Goal: Task Accomplishment & Management: Use online tool/utility

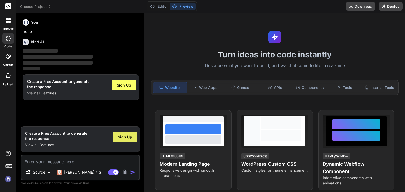
click at [121, 137] on span "Sign Up" at bounding box center [125, 137] width 14 height 5
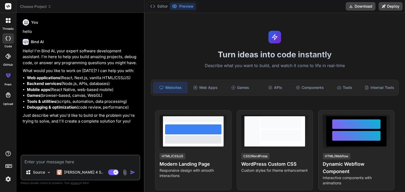
click at [78, 163] on textarea at bounding box center [80, 160] width 118 height 9
click at [8, 99] on div at bounding box center [8, 95] width 13 height 13
type textarea "x"
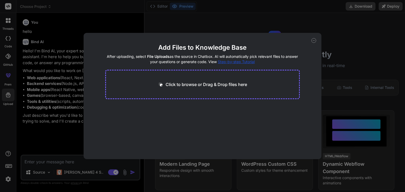
click at [170, 85] on p "Click to browse or Drag & Drop files here" at bounding box center [206, 84] width 81 height 6
click at [181, 85] on p "Click to browse or Drag & Drop files here" at bounding box center [206, 84] width 81 height 6
type input "C:\fakepath\package.json"
type textarea "x"
click at [177, 84] on p "Click to browse or Drag & Drop files here" at bounding box center [206, 84] width 81 height 6
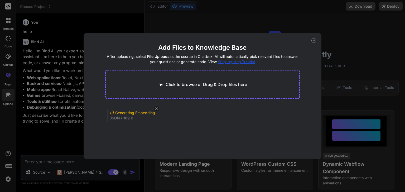
type input "C:\fakepath\index.html"
click at [157, 108] on icon at bounding box center [156, 109] width 4 height 4
click at [315, 40] on icon at bounding box center [313, 40] width 5 height 5
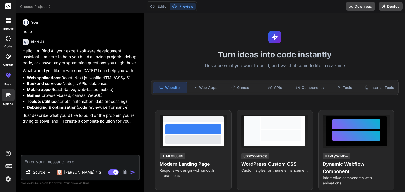
click at [7, 97] on icon at bounding box center [8, 95] width 6 height 6
type textarea "x"
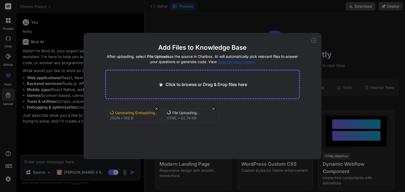
click at [156, 108] on icon at bounding box center [156, 109] width 3 height 3
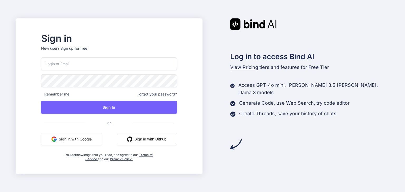
click at [93, 138] on button "Sign in with Google" at bounding box center [71, 139] width 61 height 13
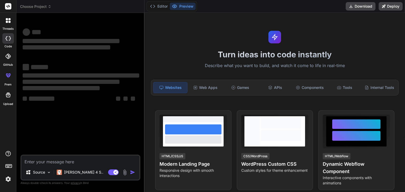
click at [7, 98] on icon at bounding box center [8, 95] width 6 height 6
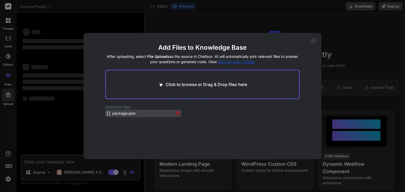
click at [177, 113] on icon at bounding box center [178, 114] width 4 height 4
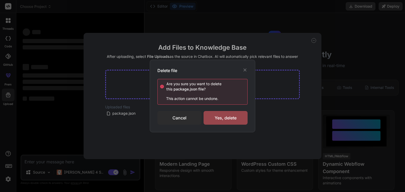
click at [246, 70] on icon at bounding box center [244, 69] width 5 height 5
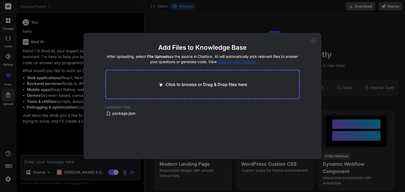
type textarea "x"
click at [210, 84] on p "Click to browse or Drag & Drop files here" at bounding box center [206, 84] width 81 height 6
type input "C:\fakepath\index.html"
click at [313, 41] on icon at bounding box center [313, 40] width 5 height 5
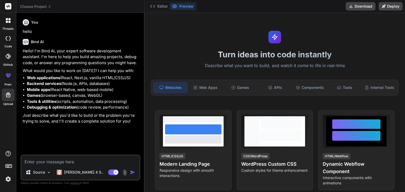
click at [74, 164] on textarea at bounding box center [80, 160] width 118 height 9
type textarea "x"
type textarea "v"
click at [62, 162] on textarea "v" at bounding box center [80, 160] width 118 height 9
type textarea "x"
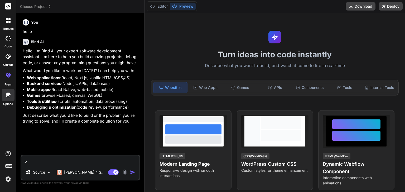
type textarea "vo"
type textarea "x"
type textarea "voi"
type textarea "x"
type textarea "voic"
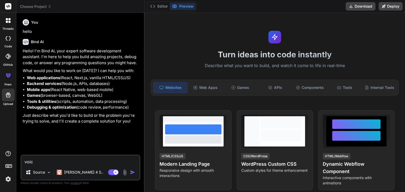
type textarea "x"
type textarea "voici"
type textarea "x"
type textarea "voici"
type textarea "x"
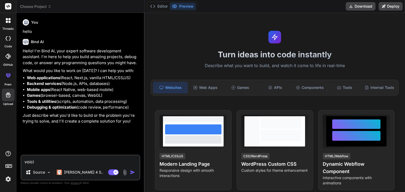
type textarea "voici s"
type textarea "x"
type textarea "voici sc"
type textarea "x"
type textarea "voici scr"
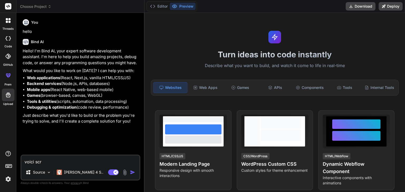
type textarea "x"
type textarea "voici scri"
type textarea "x"
type textarea "voici scrip"
type textarea "x"
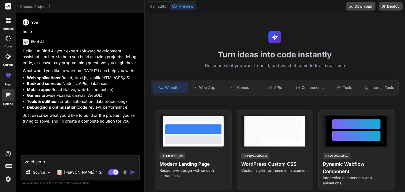
type textarea "voici script"
type textarea "x"
type textarea "voici script."
type textarea "x"
type textarea "voici script.j"
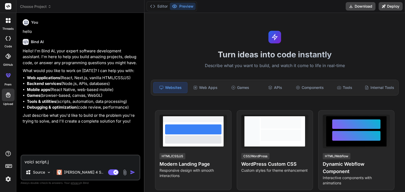
type textarea "x"
type textarea "voici script.js"
type textarea "x"
type textarea "voici script.js"
paste textarea "// Mobile Navigation const hamburger = document.querySelector('.hamburger'); co…"
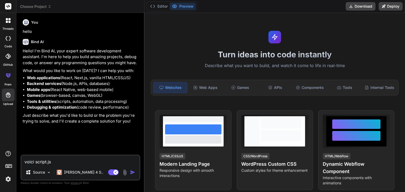
type textarea "x"
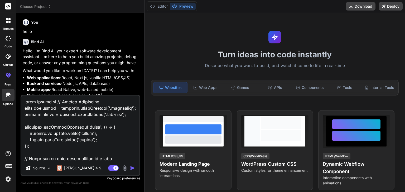
scroll to position [1633, 0]
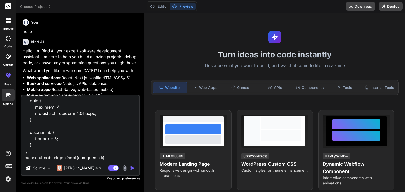
type textarea "voici script.js // Mobile Navigation const hamburger = document.querySelector('…"
type textarea "x"
type textarea "voici script.js // Mobile Navigation const hamburger = document.querySelector('…"
type textarea "x"
type textarea "voici script.js // Mobile Navigation const hamburger = document.querySelector('…"
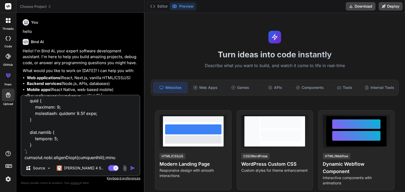
type textarea "x"
type textarea "voici script.js // Mobile Navigation const hamburger = document.querySelector('…"
type textarea "x"
type textarea "voici script.js // Mobile Navigation const hamburger = document.querySelector('…"
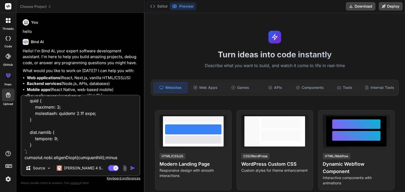
type textarea "x"
type textarea "voici script.js // Mobile Navigation const hamburger = document.querySelector('…"
type textarea "x"
type textarea "voici script.js // Mobile Navigation const hamburger = document.querySelector('…"
type textarea "x"
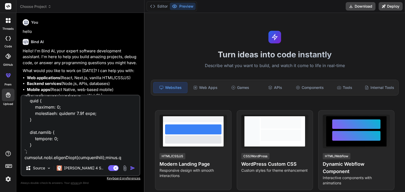
type textarea "voici script.js // Mobile Navigation const hamburger = document.querySelector('…"
type textarea "x"
type textarea "voici script.js // Mobile Navigation const hamburger = document.querySelector('…"
type textarea "x"
type textarea "voici script.js // Mobile Navigation const hamburger = document.querySelector('…"
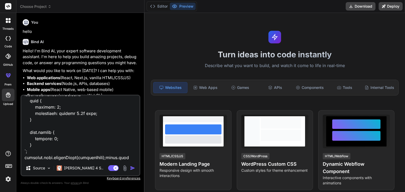
type textarea "x"
type textarea "voici script.js // Mobile Navigation const hamburger = document.querySelector('…"
paste textarea "<!DOCTYPE html> <html lang="fr"> <head> <meta charset="UTF-8"> <meta name="view…"
type textarea "x"
type textarea "voici script.js // Mobile Navigation const hamburger = document.querySelector('…"
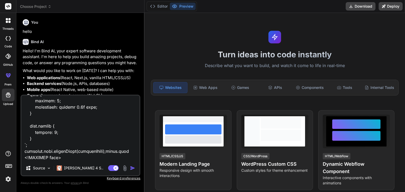
scroll to position [6574, 0]
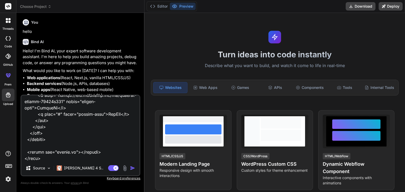
type textarea "x"
type textarea "voici script.js // Mobile Navigation const hamburger = document.querySelector('…"
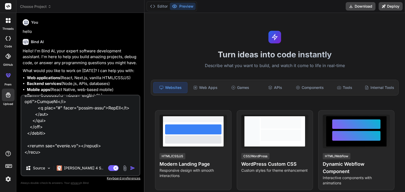
type textarea "x"
type textarea "voici script.js // Mobile Navigation const hamburger = document.querySelector('…"
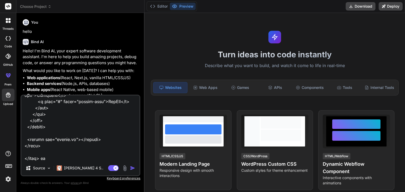
type textarea "x"
type textarea "voici script.js // Mobile Navigation const hamburger = document.querySelector('…"
type textarea "x"
type textarea "voici script.js // Mobile Navigation const hamburger = document.querySelector('…"
type textarea "x"
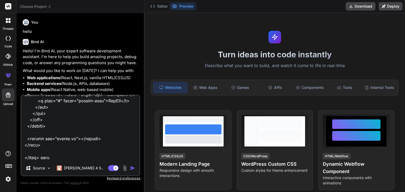
type textarea "voici script.js // Mobile Navigation const hamburger = document.querySelector('…"
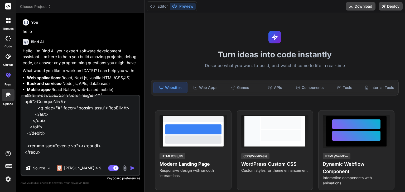
type textarea "x"
type textarea "voici script.js // Mobile Navigation const hamburger = document.querySelector('…"
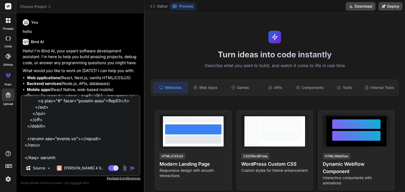
type textarea "x"
type textarea "voici script.js // Mobile Navigation const hamburger = document.querySelector('…"
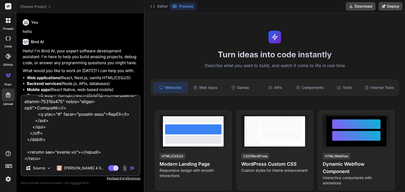
type textarea "x"
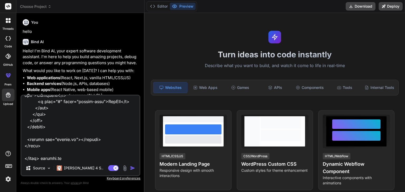
type textarea "voici script.js // Mobile Navigation const hamburger = document.querySelector('…"
type textarea "x"
type textarea "voici script.js // Mobile Navigation const hamburger = document.querySelector('…"
type textarea "x"
type textarea "voici script.js // Mobile Navigation const hamburger = document.querySelector('…"
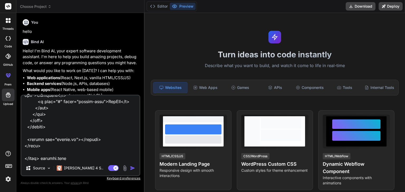
scroll to position [6575, 0]
paste textarea "{ "name": "portfolio-personnel", "version": "1.0.0", "scripts": { "dev": "http-…"
type textarea "x"
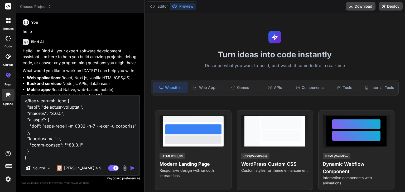
scroll to position [6638, 0]
type textarea "voici script.js // Mobile Navigation const hamburger = document.querySelector('…"
type textarea "x"
type textarea "voici script.js // Mobile Navigation const hamburger = document.querySelector('…"
type textarea "x"
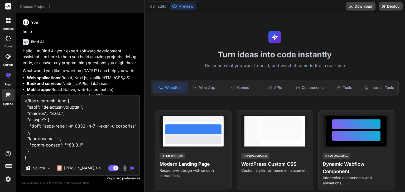
type textarea "voici script.js // Mobile Navigation const hamburger = document.querySelector('…"
type textarea "x"
type textarea "voici script.js // Mobile Navigation const hamburger = document.querySelector('…"
type textarea "x"
type textarea "voici script.js // Mobile Navigation const hamburger = document.querySelector('…"
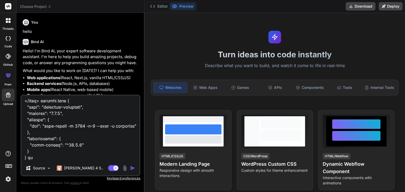
type textarea "x"
type textarea "voici script.js // Mobile Navigation const hamburger = document.querySelector('…"
type textarea "x"
type textarea "voici script.js // Mobile Navigation const hamburger = document.querySelector('…"
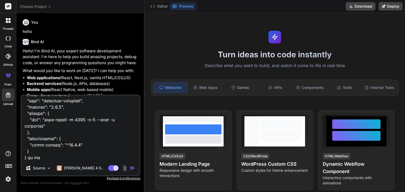
type textarea "x"
type textarea "voici script.js // Mobile Navigation const hamburger = document.querySelector('…"
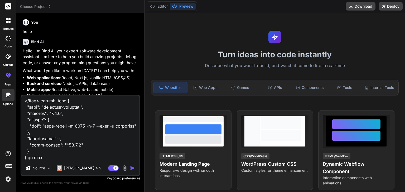
type textarea "x"
type textarea "voici script.js // Mobile Navigation const hamburger = document.querySelector('…"
type textarea "x"
type textarea "voici script.js // Mobile Navigation const hamburger = document.querySelector('…"
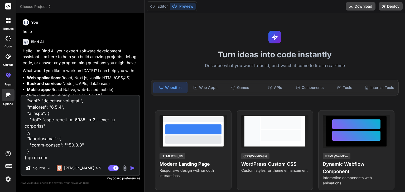
type textarea "x"
type textarea "voici script.js // Mobile Navigation const hamburger = document.querySelector('…"
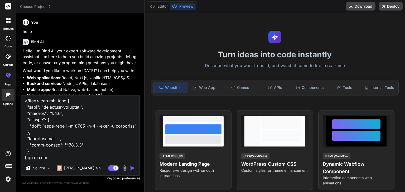
type textarea "x"
type textarea "voici script.js // Mobile Navigation const hamburger = document.querySelector('…"
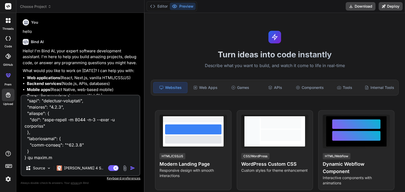
type textarea "x"
type textarea "voici script.js // Mobile Navigation const hamburger = document.querySelector('…"
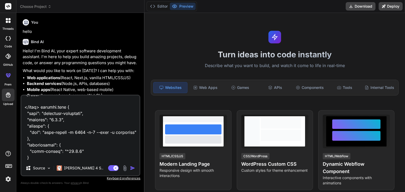
type textarea "x"
type textarea "voici script.js // Mobile Navigation const hamburger = document.querySelector('…"
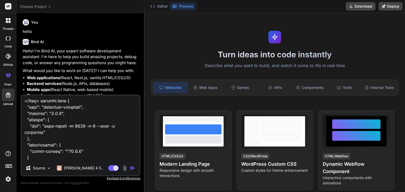
type textarea "x"
paste textarea "* { margin: 0; padding: 0; box-sizing: border-box; } :root { --primary-color: #…"
type textarea "voici script.js // Mobile Navigation const hamburger = document.querySelector('…"
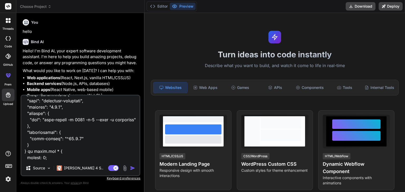
scroll to position [12496, 0]
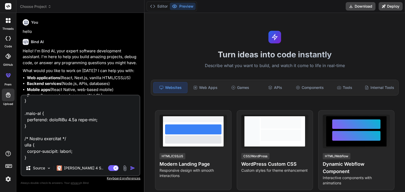
type textarea "x"
type textarea "voici script.js // Mobile Navigation const hamburger = document.querySelector('…"
type textarea "x"
type textarea "voici script.js // Mobile Navigation const hamburger = document.querySelector('…"
type textarea "x"
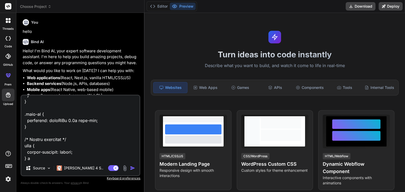
type textarea "voici script.js // Mobile Navigation const hamburger = document.querySelector('…"
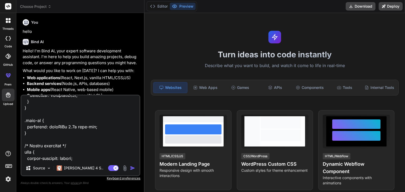
type textarea "x"
type textarea "voici script.js // Mobile Navigation const hamburger = document.querySelector('…"
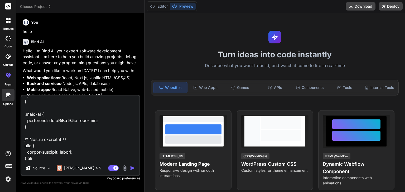
type textarea "x"
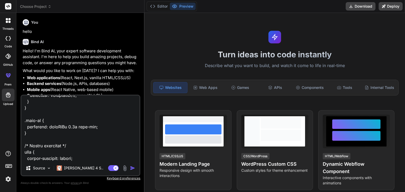
type textarea "voici script.js // Mobile Navigation const hamburger = document.querySelector('…"
type textarea "x"
type textarea "voici script.js // Mobile Navigation const hamburger = document.querySelector('…"
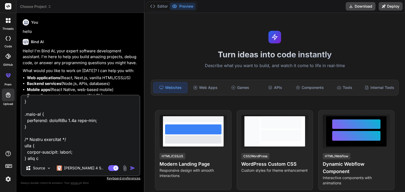
type textarea "x"
type textarea "voici script.js // Mobile Navigation const hamburger = document.querySelector('…"
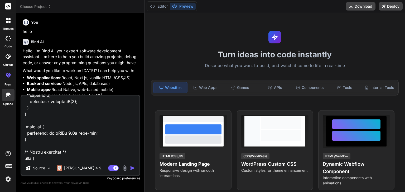
type textarea "x"
type textarea "voici script.js // Mobile Navigation const hamburger = document.querySelector('…"
type textarea "x"
type textarea "voici script.js // Mobile Navigation const hamburger = document.querySelector('…"
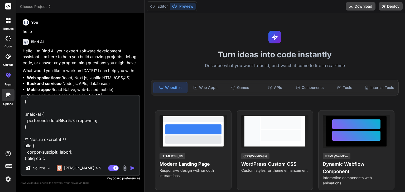
type textarea "x"
type textarea "voici script.js // Mobile Navigation const hamburger = document.querySelector('…"
type textarea "x"
type textarea "voici script.js // Mobile Navigation const hamburger = document.querySelector('…"
type textarea "x"
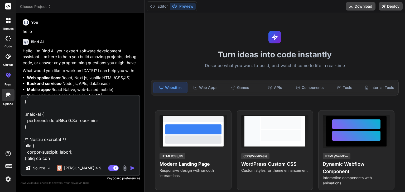
type textarea "voici script.js // Mobile Navigation const hamburger = document.querySelector('…"
type textarea "x"
type textarea "voici script.js // Mobile Navigation const hamburger = document.querySelector('…"
type textarea "x"
type textarea "voici script.js // Mobile Navigation const hamburger = document.querySelector('…"
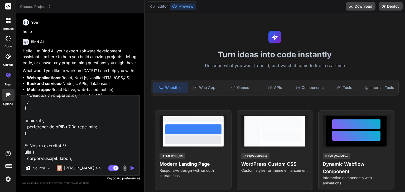
type textarea "x"
type textarea "voici script.js // Mobile Navigation const hamburger = document.querySelector('…"
type textarea "x"
type textarea "voici script.js // Mobile Navigation const hamburger = document.querySelector('…"
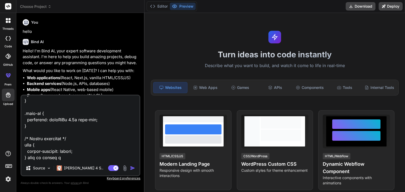
type textarea "x"
type textarea "voici script.js // Mobile Navigation const hamburger = document.querySelector('…"
type textarea "x"
type textarea "voici script.js // Mobile Navigation const hamburger = document.querySelector('…"
type textarea "x"
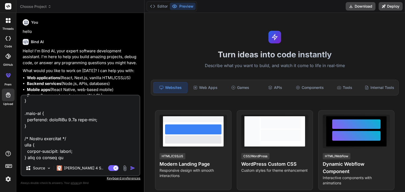
type textarea "voici script.js // Mobile Navigation const hamburger = document.querySelector('…"
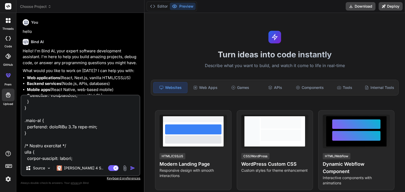
type textarea "x"
type textarea "voici script.js // Mobile Navigation const hamburger = document.querySelector('…"
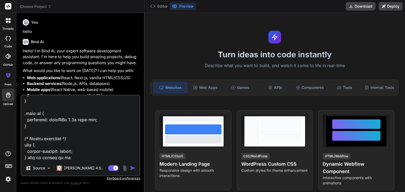
type textarea "x"
type textarea "voici script.js // Mobile Navigation const hamburger = document.querySelector('…"
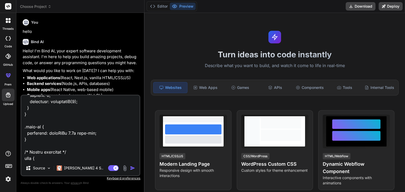
type textarea "x"
type textarea "voici script.js // Mobile Navigation const hamburger = document.querySelector('…"
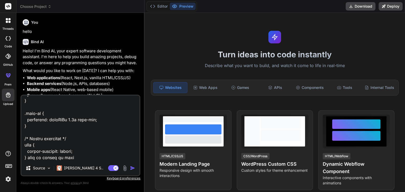
type textarea "x"
type textarea "voici script.js // Mobile Navigation const hamburger = document.querySelector('…"
type textarea "x"
type textarea "voici script.js // Mobile Navigation const hamburger = document.querySelector('…"
type textarea "x"
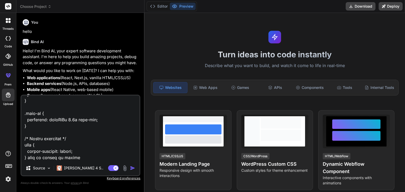
type textarea "voici script.js // Mobile Navigation const hamburger = document.querySelector('…"
type textarea "x"
type textarea "voici script.js // Mobile Navigation const hamburger = document.querySelector('…"
type textarea "x"
type textarea "voici script.js // Mobile Navigation const hamburger = document.querySelector('…"
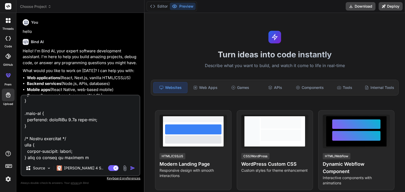
type textarea "x"
type textarea "voici script.js // Mobile Navigation const hamburger = document.querySelector('…"
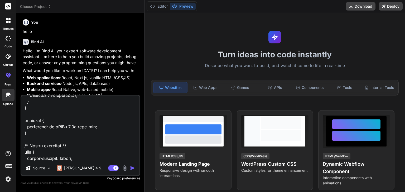
type textarea "x"
type textarea "voici script.js // Mobile Navigation const hamburger = document.querySelector('…"
type textarea "x"
type textarea "voici script.js // Mobile Navigation const hamburger = document.querySelector('…"
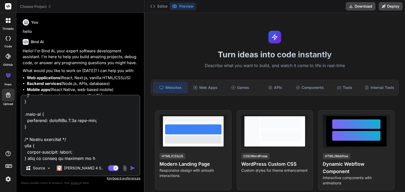
type textarea "x"
type textarea "voici script.js // Mobile Navigation const hamburger = document.querySelector('…"
type textarea "x"
type textarea "voici script.js // Mobile Navigation const hamburger = document.querySelector('…"
type textarea "x"
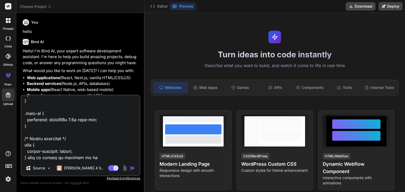
type textarea "voici script.js // Mobile Navigation const hamburger = document.querySelector('…"
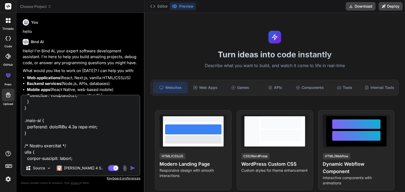
type textarea "x"
type textarea "voici script.js // Mobile Navigation const hamburger = document.querySelector('…"
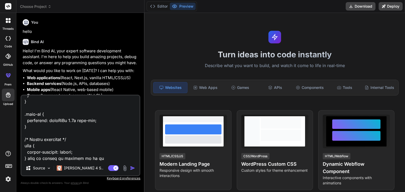
type textarea "x"
type textarea "voici script.js // Mobile Navigation const hamburger = document.querySelector('…"
type textarea "x"
type textarea "voici script.js // Mobile Navigation const hamburger = document.querySelector('…"
type textarea "x"
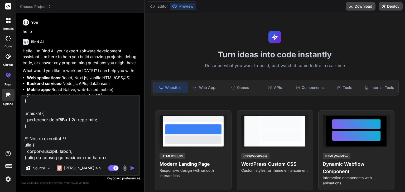
type textarea "voici script.js // Mobile Navigation const hamburger = document.querySelector('…"
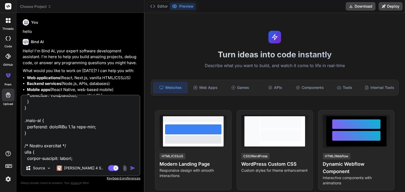
type textarea "x"
type textarea "voici script.js // Mobile Navigation const hamburger = document.querySelector('…"
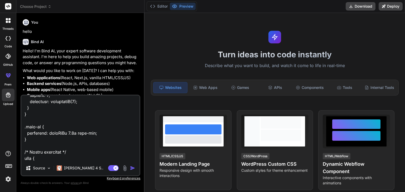
type textarea "x"
type textarea "voici script.js // Mobile Navigation const hamburger = document.querySelector('…"
type textarea "x"
type textarea "voici script.js // Mobile Navigation const hamburger = document.querySelector('…"
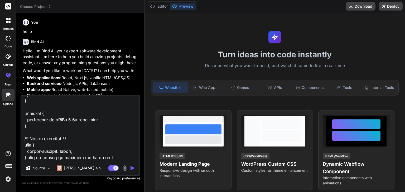
type textarea "x"
type textarea "voici script.js // Mobile Navigation const hamburger = document.querySelector('…"
type textarea "x"
type textarea "voici script.js // Mobile Navigation const hamburger = document.querySelector('…"
type textarea "x"
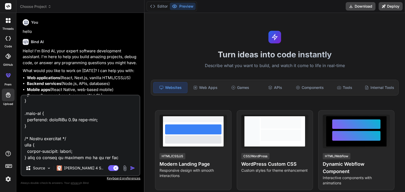
type textarea "voici script.js // Mobile Navigation const hamburger = document.querySelector('…"
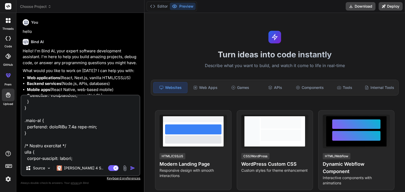
type textarea "x"
type textarea "voici script.js // Mobile Navigation const hamburger = document.querySelector('…"
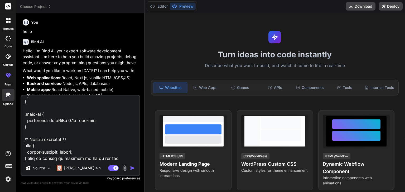
type textarea "x"
type textarea "voici script.js // Mobile Navigation const hamburger = document.querySelector('…"
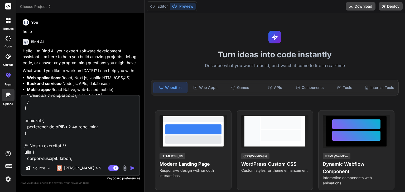
type textarea "x"
type textarea "voici script.js // Mobile Navigation const hamburger = document.querySelector('…"
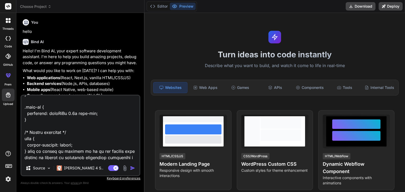
scroll to position [12509, 0]
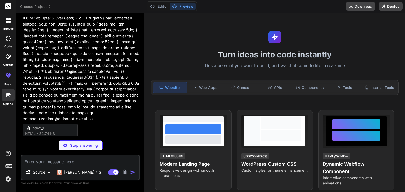
scroll to position [4333, 0]
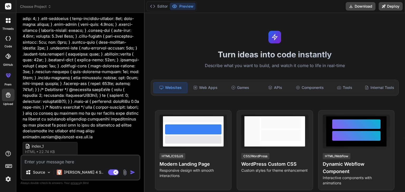
type textarea "x"
click at [79, 162] on textarea at bounding box center [80, 160] width 118 height 9
type textarea "o"
type textarea "x"
type textarea "ou"
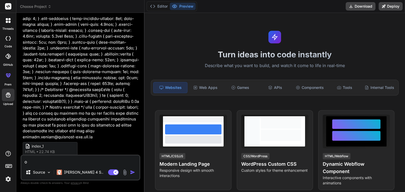
type textarea "x"
type textarea "oui"
type textarea "x"
type textarea "oui"
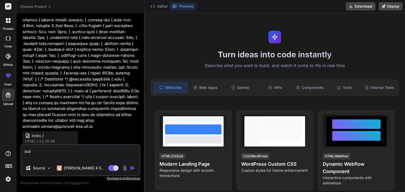
type textarea "x"
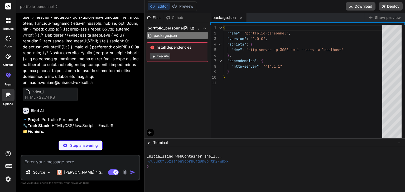
scroll to position [4425, 0]
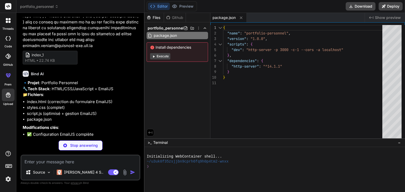
click at [109, 176] on p "oui" at bounding box center [81, 179] width 117 height 6
type textarea "x"
type textarea "</footer> <script src="script.js"></script> </body> </html>"
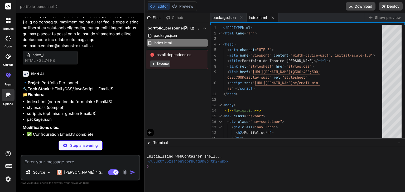
scroll to position [4433, 0]
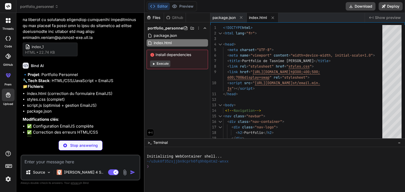
type textarea "x"
type textarea "/* Smooth scrolling */ html { scroll-behavior: smooth; }"
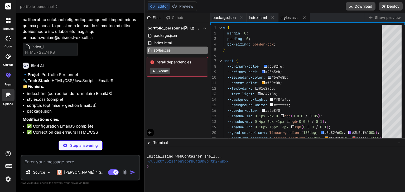
scroll to position [4441, 0]
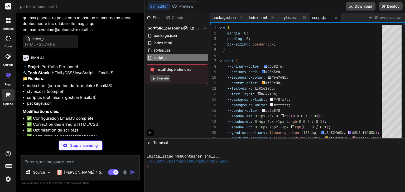
type textarea "x"
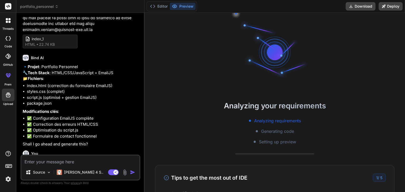
scroll to position [40, 0]
type textarea "x"
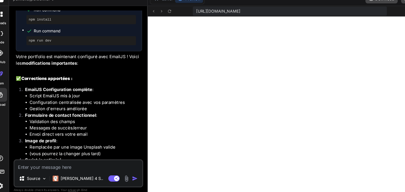
scroll to position [4679, 0]
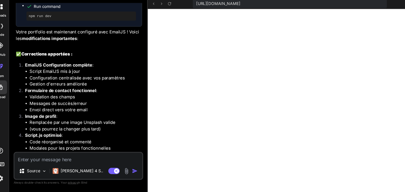
drag, startPoint x: 63, startPoint y: 101, endPoint x: 34, endPoint y: 100, distance: 28.5
copy code "{{from_name}}"
drag, startPoint x: 28, startPoint y: 68, endPoint x: 137, endPoint y: 142, distance: 131.0
click at [137, 142] on div "Portfolio Personnel Click to open Workbench Create package.json Create index.ht…" at bounding box center [81, 106] width 117 height 330
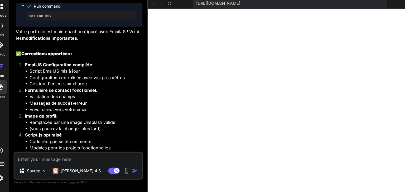
copy div "🔧 Pour finaliser EmailJS : Créez un compte sur EmailJS Configurez votre service…"
click at [116, 169] on h2 "🔧 Pour finaliser EmailJS :" at bounding box center [81, 172] width 117 height 6
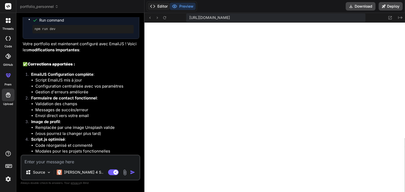
click at [162, 7] on button "Editor" at bounding box center [159, 6] width 22 height 7
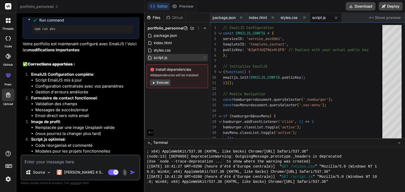
click at [173, 56] on div "script.js" at bounding box center [177, 57] width 61 height 7
type textarea "})(); // Mobile Navigation const hamburger = document.querySelector('.hamburger…"
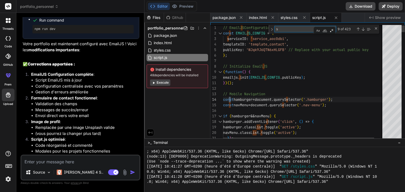
type textarea "se"
type textarea "window.addEventListener('scroll', highlightNavigation); // Intersection Observe…"
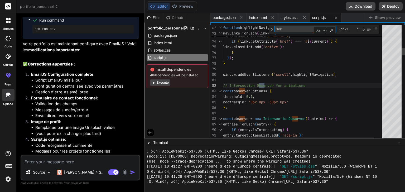
type textarea "serv"
type textarea "subject: subject || 'Nouveau message depuis le portfolio', message: message, to…"
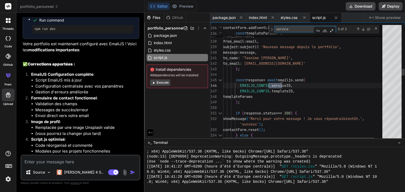
type textarea "service"
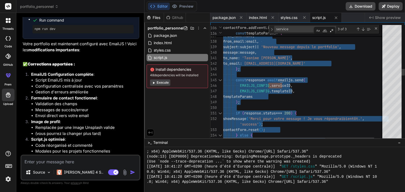
type textarea "subject: subject || 'Nouveau message depuis le portfolio', message: message, to…"
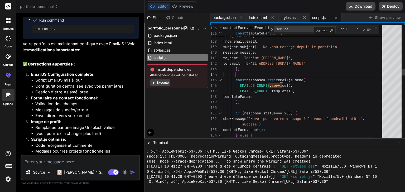
type textarea "e"
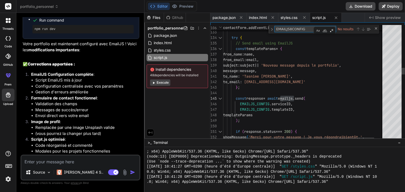
click at [306, 30] on textarea "EMAILJS8CONFIG" at bounding box center [296, 29] width 44 height 6
type textarea "EMAILJS"
click at [359, 29] on div "Previous Match (Shift+Enter)" at bounding box center [358, 29] width 4 height 4
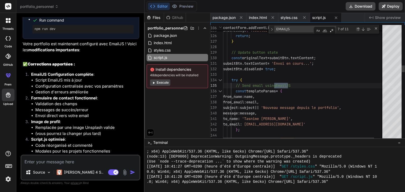
click at [359, 29] on div "Previous Match (Shift+Enter)" at bounding box center [358, 29] width 4 height 4
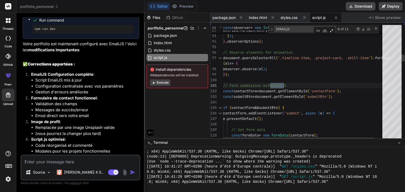
click at [359, 29] on div "Previous Match (Shift+Enter)" at bounding box center [358, 29] width 4 height 4
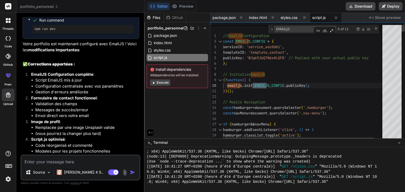
click at [359, 29] on div "Previous Match (Shift+Enter)" at bounding box center [358, 29] width 4 height 4
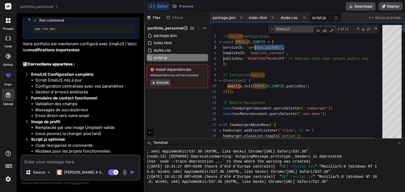
drag, startPoint x: 285, startPoint y: 47, endPoint x: 257, endPoint y: 47, distance: 28.0
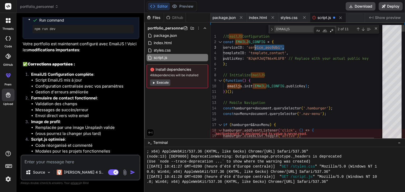
drag, startPoint x: 286, startPoint y: 47, endPoint x: 277, endPoint y: 47, distance: 8.4
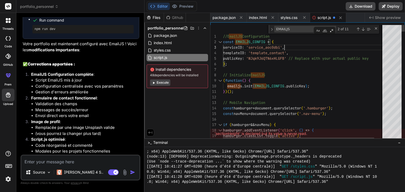
drag, startPoint x: 286, startPoint y: 47, endPoint x: 252, endPoint y: 44, distance: 33.6
drag, startPoint x: 253, startPoint y: 47, endPoint x: 276, endPoint y: 47, distance: 22.9
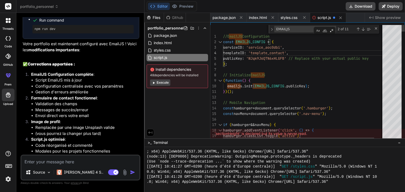
drag, startPoint x: 254, startPoint y: 47, endPoint x: 271, endPoint y: 47, distance: 17.7
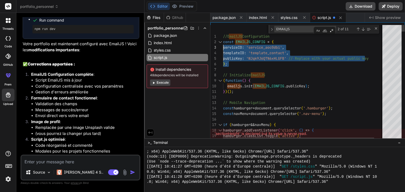
drag, startPoint x: 229, startPoint y: 65, endPoint x: 221, endPoint y: 47, distance: 18.9
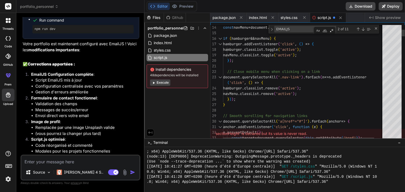
type textarea "// Close mobile menu when clicking on a link document.querySelectorAll('.nav-li…"
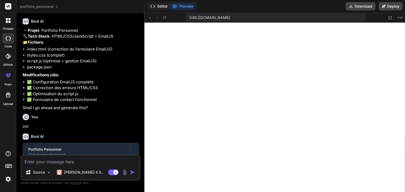
scroll to position [197, 0]
click at [160, 6] on button "Editor" at bounding box center [159, 6] width 22 height 7
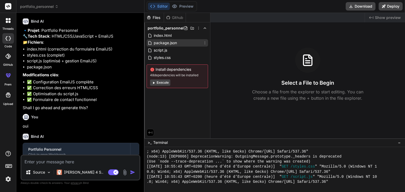
click at [171, 43] on span "package.json" at bounding box center [165, 43] width 24 height 6
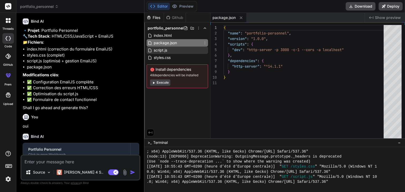
type textarea "x"
click at [166, 49] on span "script.js" at bounding box center [160, 50] width 14 height 6
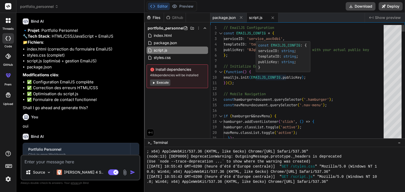
click at [294, 65] on div "const EMAILJS_CONFIG : { serviceID : string ; templateID : string ; publicKey :…" at bounding box center [282, 57] width 49 height 28
type textarea "// EmailJS Configuration const EMAILJS_CONFIG = { serviceID: 'service_aoc0dbi',…"
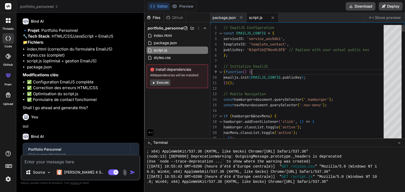
scroll to position [0, 0]
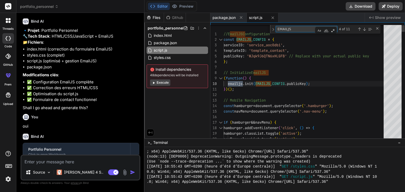
type textarea "EMAILJS"
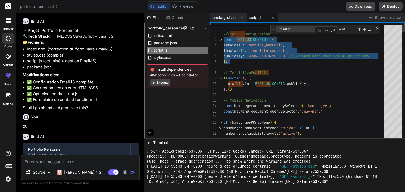
drag, startPoint x: 229, startPoint y: 64, endPoint x: 224, endPoint y: 39, distance: 25.5
type textarea "// EmailJS Configuration const EMAILJS_CONFIG = { serviceID: 'service_aoc0dbi',…"
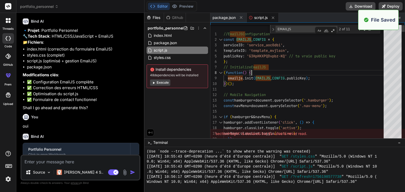
scroll to position [228, 0]
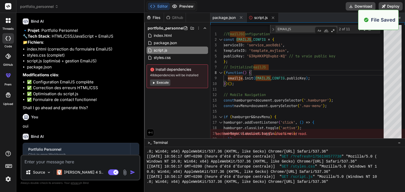
click at [184, 4] on button "Preview" at bounding box center [183, 6] width 26 height 7
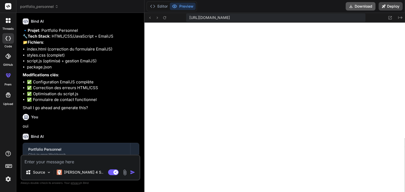
click at [363, 7] on button "Download" at bounding box center [361, 6] width 30 height 8
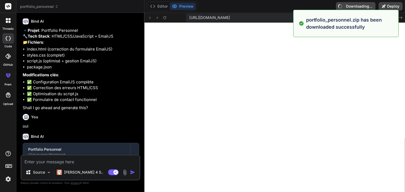
type textarea "x"
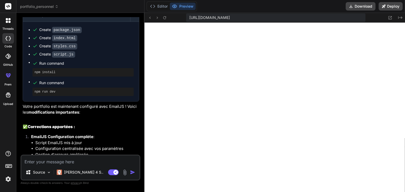
scroll to position [4606, 0]
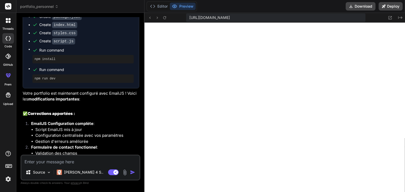
click at [76, 163] on textarea at bounding box center [80, 160] width 118 height 9
type textarea "j"
type textarea "x"
type textarea "je"
type textarea "x"
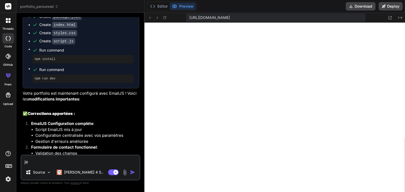
type textarea "je"
type textarea "x"
type textarea "je v"
type textarea "x"
type textarea "je ve"
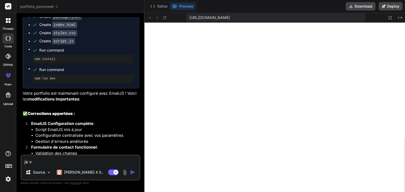
type textarea "x"
type textarea "je veu"
type textarea "x"
type textarea "je veux"
type textarea "x"
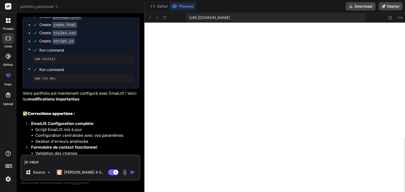
type textarea "je veux"
type textarea "x"
type textarea "je veux a"
type textarea "x"
type textarea "je veux aj"
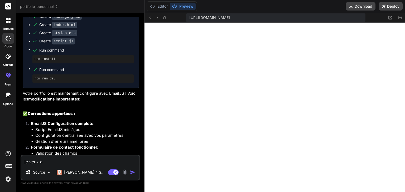
type textarea "x"
type textarea "je veux ajo"
type textarea "x"
type textarea "je veux ajou"
type textarea "x"
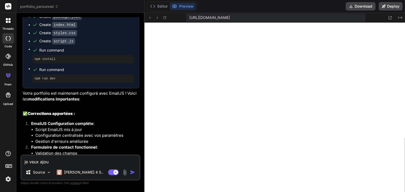
type textarea "je veux ajout"
type textarea "x"
type textarea "je veux ajoute"
type textarea "x"
type textarea "je veux ajouter"
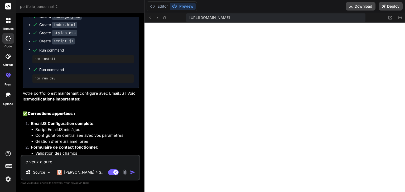
type textarea "x"
type textarea "je veux ajouter"
type textarea "x"
type textarea "je veux ajouter l"
type textarea "x"
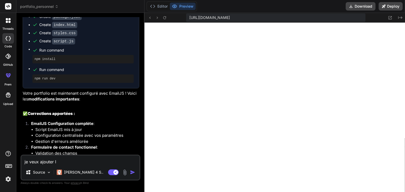
type textarea "je veux ajouter l"
type textarea "x"
type textarea "je veux ajouter l o"
type textarea "x"
type textarea "je veux ajouter l ot"
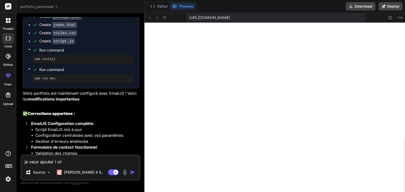
type textarea "x"
type textarea "je veux ajouter l otp"
type textarea "x"
type textarea "je veux ajouter l ot"
type textarea "x"
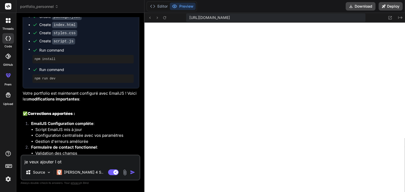
type textarea "je veux ajouter l o"
type textarea "x"
type textarea "je veux ajouter l op"
type textarea "x"
type textarea "je veux ajouter l opt"
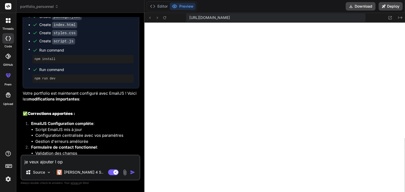
type textarea "x"
type textarea "je veux ajouter l opti"
type textarea "x"
type textarea "je veux ajouter l optio"
type textarea "x"
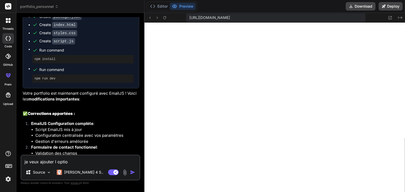
type textarea "je veux ajouter l option"
type textarea "x"
type textarea "je veux ajouter l option"
type textarea "x"
type textarea "je veux ajouter l option d"
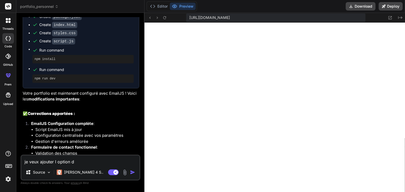
type textarea "x"
type textarea "je veux ajouter l option de"
type textarea "x"
type textarea "je veux ajouter l option de"
type textarea "x"
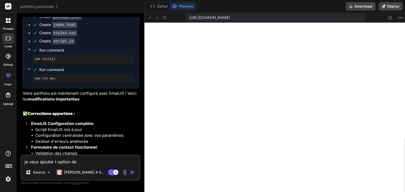
type textarea "je veux ajouter l option de c"
type textarea "x"
type textarea "je veux ajouter l option de ch"
type textarea "x"
type textarea "je veux ajouter l option de cha"
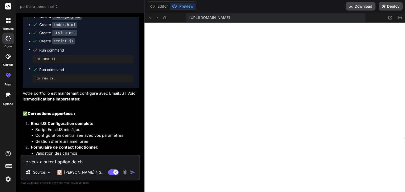
type textarea "x"
type textarea "je veux ajouter l option [PERSON_NAME]"
type textarea "x"
type textarea "je veux ajouter l option [PERSON_NAME]"
type textarea "x"
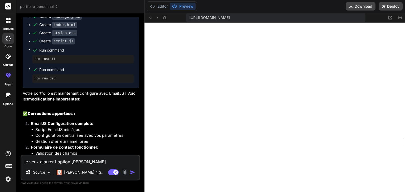
type textarea "je veux ajouter l option de change"
type textarea "x"
type textarea "je veux ajouter l option de changer"
type textarea "x"
type textarea "je veux ajouter l option de changer"
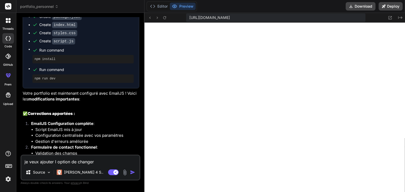
type textarea "x"
type textarea "je veux ajouter l option de changer d"
type textarea "x"
type textarea "je veux ajouter l option de changer de"
type textarea "x"
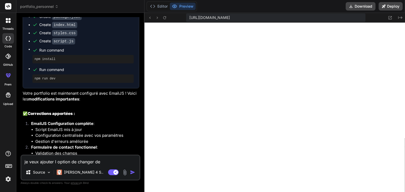
type textarea "je veux ajouter l option de changer de"
type textarea "x"
type textarea "je veux ajouter l option de changer de s"
type textarea "x"
type textarea "je veux ajouter l option de changer de so"
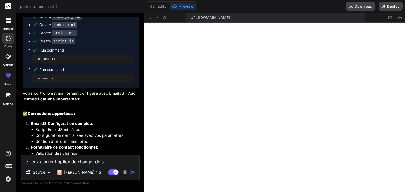
type textarea "x"
type textarea "je veux ajouter l option de changer de som"
type textarea "x"
type textarea "je veux ajouter l option de changer de somb"
type textarea "x"
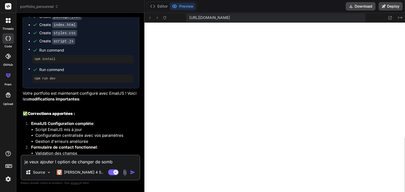
type textarea "je veux ajouter l option de changer de sombr"
type textarea "x"
type textarea "je veux ajouter l option de changer de sombre"
type textarea "x"
type textarea "je veux ajouter l option de changer de sombre"
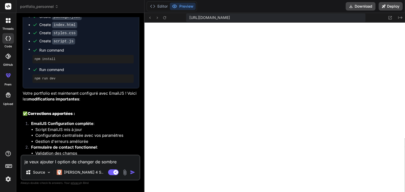
type textarea "x"
type textarea "je veux ajouter l option de changer de sombre a"
type textarea "x"
type textarea "je veux ajouter l option de changer de sombre a"
type textarea "x"
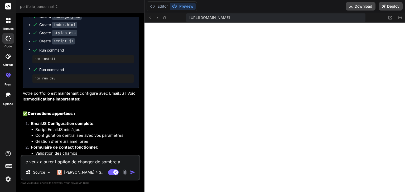
type textarea "je veux ajouter l option de changer de sombre a c"
type textarea "x"
type textarea "je veux ajouter l option de changer de sombre a cl"
type textarea "x"
type textarea "je veux ajouter l option de changer de sombre a cla"
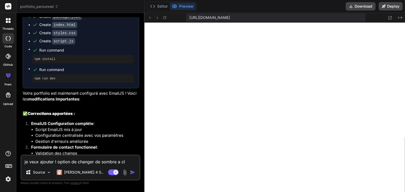
type textarea "x"
type textarea "je veux ajouter l option de changer de sombre a clai"
type textarea "x"
type textarea "je veux ajouter l option de changer de sombre a clair"
type textarea "x"
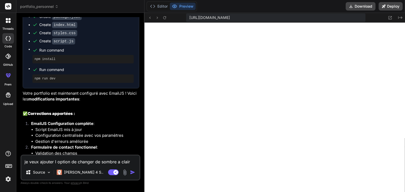
type textarea "je veux ajouter l option de changer de sombre a clair"
type textarea "x"
type textarea "je veux ajouter l option de changer de sombre a clair l"
type textarea "x"
type textarea "je veux ajouter l option de changer de sombre a clair le"
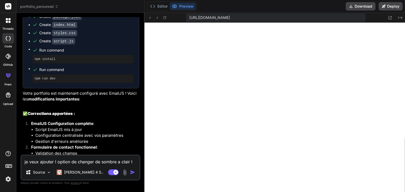
type textarea "x"
type textarea "je veux ajouter l option de changer de sombre a clair le"
type textarea "x"
type textarea "je veux ajouter l option de changer de sombre a clair le t"
type textarea "x"
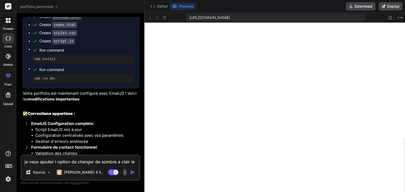
type textarea "je veux ajouter l option de changer de sombre a clair le th"
type textarea "x"
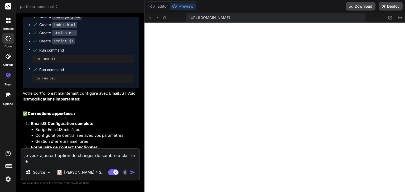
type textarea "je veux ajouter l option de changer de sombre a clair le the"
type textarea "x"
type textarea "je veux ajouter l option de changer de sombre a clair le them"
type textarea "x"
type textarea "je veux ajouter l option de changer de sombre a clair le theme"
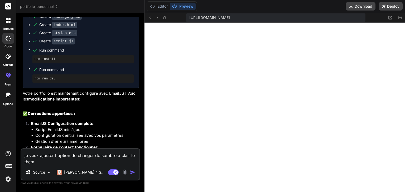
type textarea "x"
type textarea "je veux ajouter l option de changer de sombre a clair le theme"
type textarea "x"
type textarea "je veux ajouter l option de changer de sombre a clair le theme e"
type textarea "x"
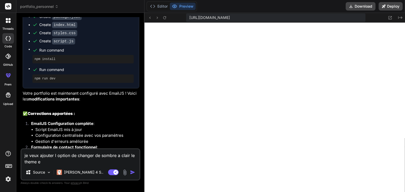
type textarea "je veux ajouter l option de changer de sombre a clair le theme et"
type textarea "x"
type textarea "je veux ajouter l option de changer de sombre a clair le theme et"
type textarea "x"
type textarea "je veux ajouter l option de changer de sombre a clair le theme et a"
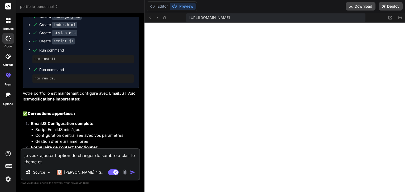
type textarea "x"
type textarea "je veux ajouter l option de changer de sombre a clair le theme et au"
type textarea "x"
type textarea "je veux ajouter l option de changer de sombre a clair le theme et aus"
type textarea "x"
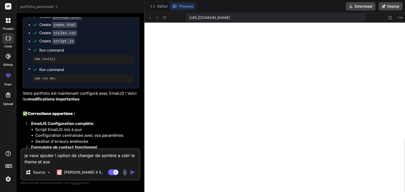
type textarea "je veux ajouter l option de changer de sombre a clair le theme et auss"
type textarea "x"
type textarea "je veux ajouter l option de changer de sombre a clair le theme et aussi"
type textarea "x"
type textarea "je veux ajouter l option de changer de sombre a clair le theme et aussi"
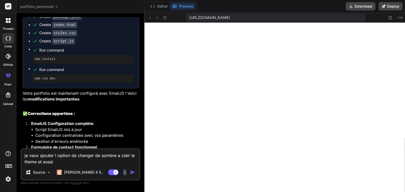
type textarea "x"
click at [63, 163] on textarea "je veux ajouter l option de changer de sombre a clair le theme et aussi" at bounding box center [80, 157] width 118 height 16
type textarea "je veux ajouter l option de changer de sombre a clair le theme et aussi p"
type textarea "x"
type textarea "je veux ajouter l option de changer de sombre a clair le theme et aussi"
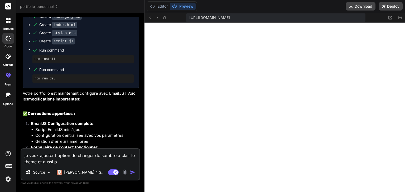
type textarea "x"
type textarea "je veux ajouter l option de changer de sombre a clair le theme et aussi l"
type textarea "x"
type textarea "je veux ajouter l option de changer de sombre a clair le theme et aussi la"
type textarea "x"
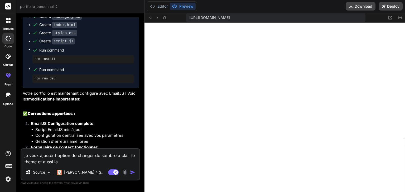
type textarea "je veux ajouter l option de changer de sombre a clair le theme et aussi la"
type textarea "x"
type textarea "je veux ajouter l option de changer de sombre a clair le theme et aussi la t"
type textarea "x"
type textarea "je veux ajouter l option de changer de sombre a clair le theme et aussi la tr"
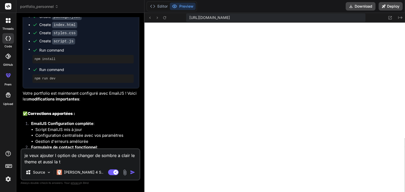
type textarea "x"
type textarea "je veux ajouter l option de changer de sombre a clair le theme et aussi la tra"
type textarea "x"
type textarea "je veux ajouter l option de changer de sombre a clair le theme et aussi la trad"
type textarea "x"
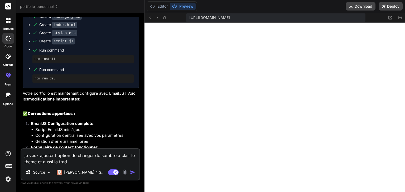
type textarea "je veux ajouter l option de changer de sombre a clair le theme et aussi la tradu"
type textarea "x"
type textarea "je veux ajouter l option de changer de sombre a clair le theme et aussi la trad…"
type textarea "x"
type textarea "je veux ajouter l option de changer de sombre a clair le theme et aussi la trad…"
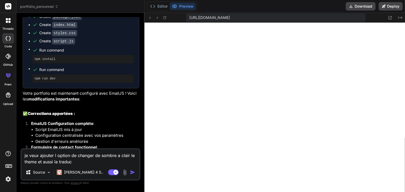
type textarea "x"
type textarea "je veux ajouter l option de changer de sombre a clair le theme et aussi la trad…"
type textarea "x"
type textarea "je veux ajouter l option de changer de sombre a clair le theme et aussi la trad…"
type textarea "x"
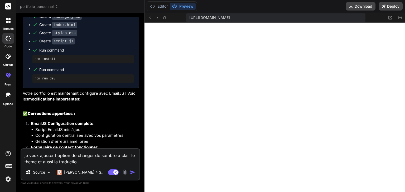
type textarea "je veux ajouter l option de changer de sombre a clair le theme et aussi la trad…"
type textarea "x"
type textarea "je veux ajouter l option de changer de sombre a clair le theme et aussi la trad…"
type textarea "x"
type textarea "je veux ajouter l option de changer de sombre a clair le theme et aussi la trad…"
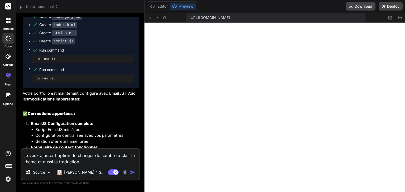
type textarea "x"
type textarea "je veux ajouter l option de changer de sombre a clair le theme et aussi la trad…"
type textarea "x"
type textarea "je veux ajouter l option de changer de sombre a clair le theme et aussi la trad…"
type textarea "x"
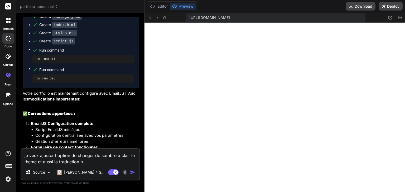
type textarea "je veux ajouter l option de changer de sombre a clair le theme et aussi la trad…"
type textarea "x"
type textarea "je veux ajouter l option de changer de sombre a clair le theme et aussi la trad…"
type textarea "x"
type textarea "je veux ajouter l option de changer de sombre a clair le theme et aussi la trad…"
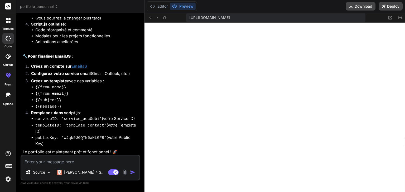
scroll to position [4794, 0]
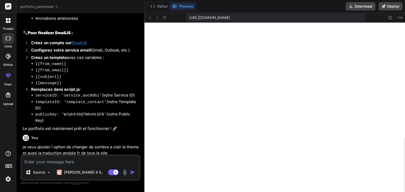
click at [46, 158] on textarea at bounding box center [80, 160] width 118 height 9
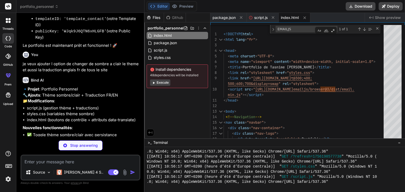
scroll to position [4886, 0]
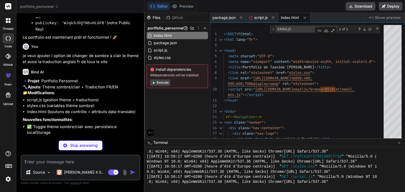
click at [160, 84] on button "Execute" at bounding box center [160, 83] width 20 height 6
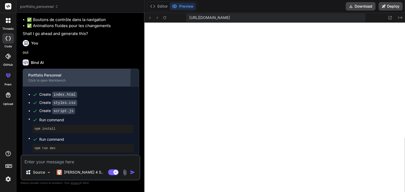
scroll to position [5044, 0]
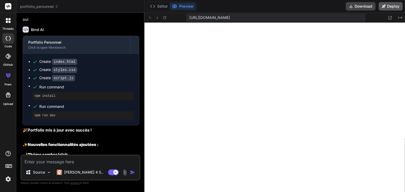
click at [386, 8] on button "Deploy" at bounding box center [391, 6] width 24 height 8
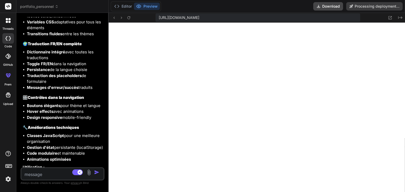
scroll to position [7979, 0]
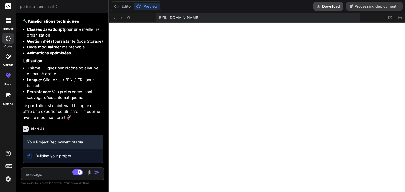
drag, startPoint x: 144, startPoint y: 89, endPoint x: 91, endPoint y: 91, distance: 53.6
click at [91, 91] on div "Bind AI Web Search Created with Pixso. Code Generator You hello Bind AI Hello! …" at bounding box center [62, 103] width 92 height 180
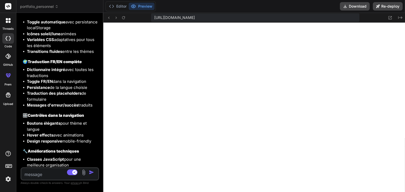
scroll to position [8042, 0]
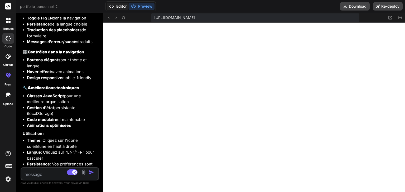
click at [114, 4] on button "Editor" at bounding box center [118, 6] width 22 height 7
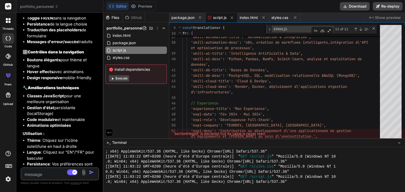
click at [349, 7] on button "Download" at bounding box center [355, 6] width 30 height 8
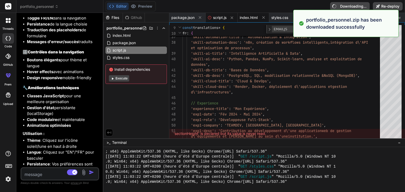
click at [252, 17] on span "index.html" at bounding box center [249, 17] width 18 height 5
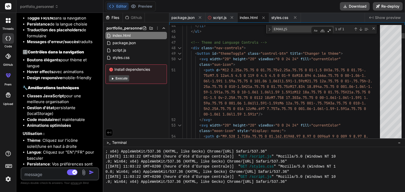
scroll to position [0, 0]
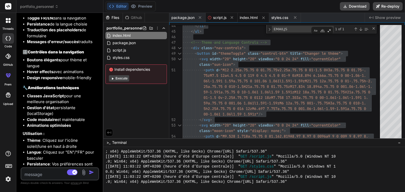
click at [219, 18] on span "script.js" at bounding box center [219, 17] width 13 height 5
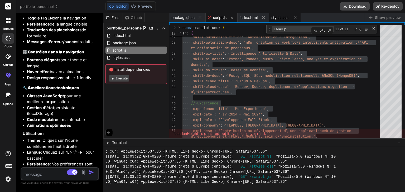
click at [281, 16] on span "styles.css" at bounding box center [279, 17] width 17 height 5
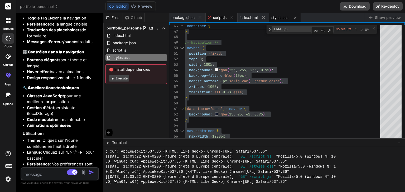
click at [220, 18] on span "script.js" at bounding box center [219, 17] width 13 height 5
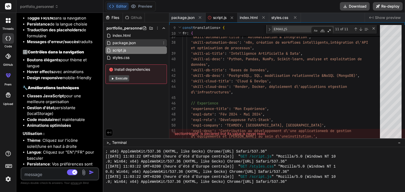
click at [131, 43] on span "package.json" at bounding box center [124, 43] width 24 height 6
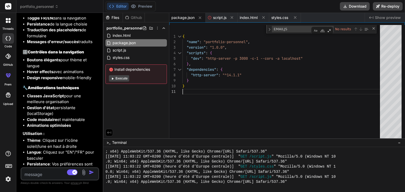
click at [228, 107] on div "{ "name" : "portfolio-personnel" , "version" : "1.0.0" , "scripts" : { "dev" : …" at bounding box center [282, 83] width 201 height 116
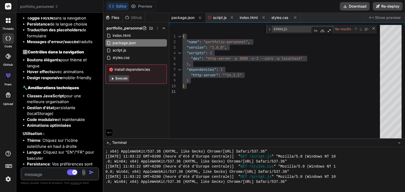
click at [43, 171] on textarea at bounding box center [53, 172] width 64 height 9
paste textarea "Salut, je suis Tasnime [PERSON_NAME]"
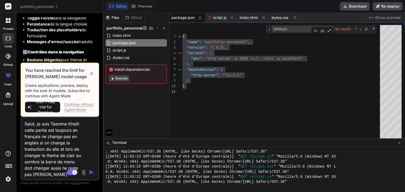
click at [93, 74] on icon at bounding box center [92, 73] width 6 height 6
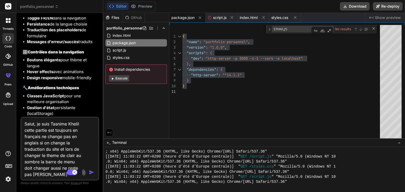
click at [59, 152] on textarea "Salut, je suis Tasnime Khelil cette partie est toujours en français ne change p…" at bounding box center [53, 148] width 64 height 60
click at [277, 17] on span "styles.css" at bounding box center [279, 17] width 17 height 5
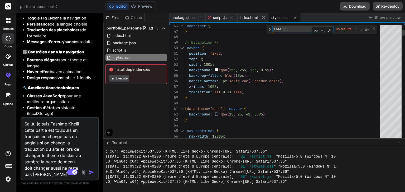
click at [286, 30] on textarea "EMAILJS" at bounding box center [294, 29] width 44 height 6
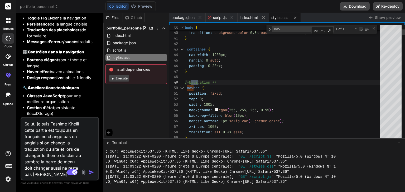
click at [362, 31] on div "Next Match (Enter)" at bounding box center [361, 29] width 4 height 4
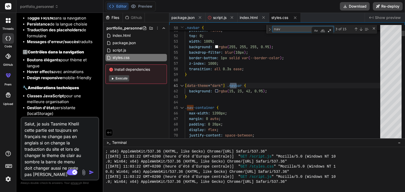
click at [298, 28] on textarea "nav" at bounding box center [294, 29] width 44 height 6
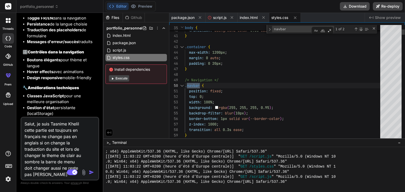
click at [361, 30] on div "Next Match (Enter)" at bounding box center [361, 29] width 4 height 4
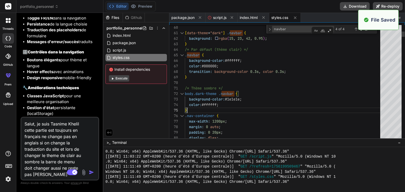
scroll to position [810, 0]
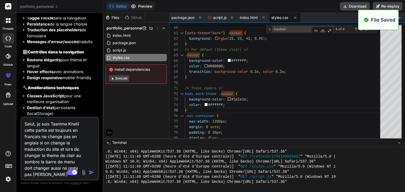
click at [140, 6] on button "Preview" at bounding box center [142, 6] width 26 height 7
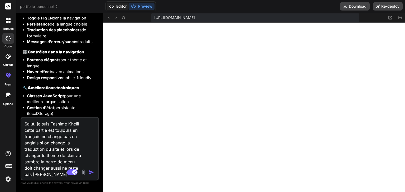
click at [120, 5] on button "Editor" at bounding box center [118, 6] width 22 height 7
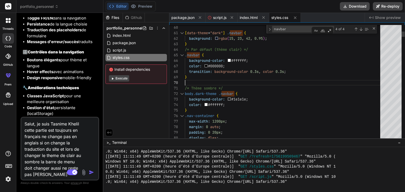
scroll to position [0, 0]
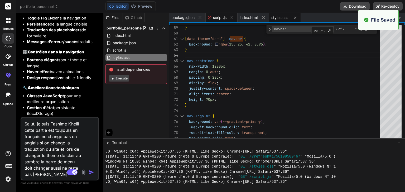
scroll to position [840, 0]
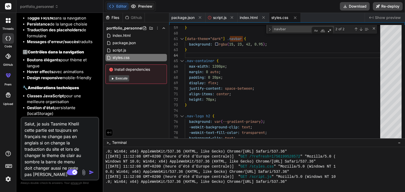
click at [143, 5] on button "Preview" at bounding box center [142, 6] width 26 height 7
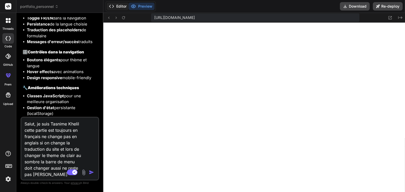
click at [122, 9] on button "Editor" at bounding box center [118, 6] width 22 height 7
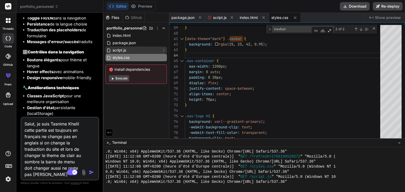
click at [134, 47] on div "script.js" at bounding box center [135, 50] width 61 height 7
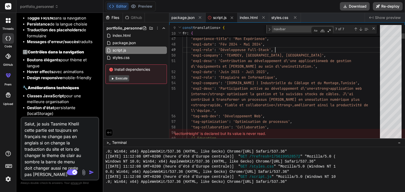
scroll to position [0, 0]
click at [296, 30] on textarea "navbar" at bounding box center [294, 29] width 44 height 6
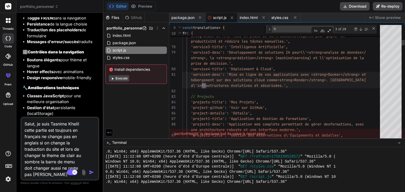
click at [354, 28] on div "Previous Match (Shift+Enter)" at bounding box center [356, 29] width 4 height 4
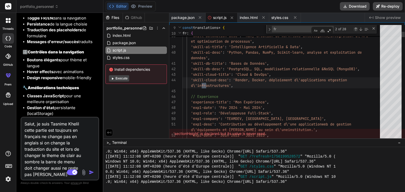
click at [354, 28] on div "Previous Match (Shift+Enter)" at bounding box center [356, 29] width 4 height 4
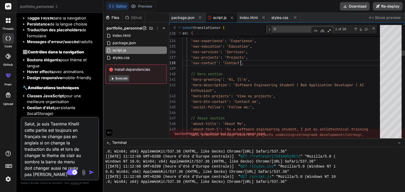
click at [140, 4] on button "Preview" at bounding box center [142, 6] width 26 height 7
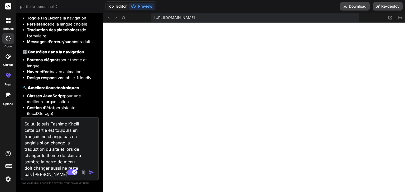
click at [123, 6] on button "Editor" at bounding box center [118, 6] width 22 height 7
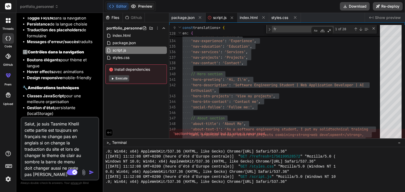
click at [141, 9] on button "Preview" at bounding box center [142, 6] width 26 height 7
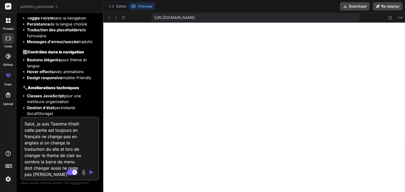
click at [140, 6] on button "Preview" at bounding box center [142, 6] width 26 height 7
click at [113, 6] on polyline at bounding box center [112, 6] width 1 height 3
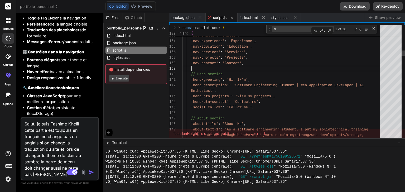
click at [253, 14] on div "index.html" at bounding box center [254, 17] width 32 height 9
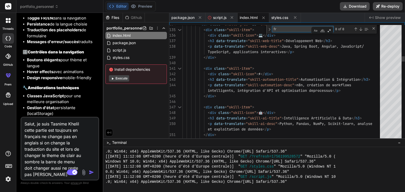
click at [287, 30] on textarea "fr" at bounding box center [294, 29] width 44 height 6
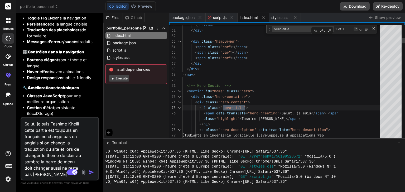
click at [354, 27] on div "Previous Match (Shift+Enter)" at bounding box center [356, 29] width 4 height 4
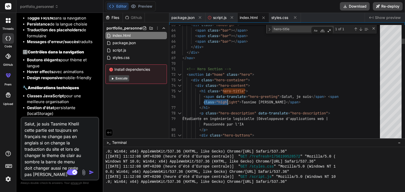
drag, startPoint x: 204, startPoint y: 97, endPoint x: 228, endPoint y: 98, distance: 24.3
drag, startPoint x: 289, startPoint y: 103, endPoint x: 204, endPoint y: 96, distance: 85.1
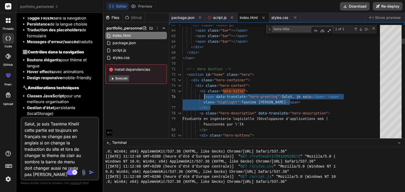
drag, startPoint x: 204, startPoint y: 96, endPoint x: 293, endPoint y: 99, distance: 89.1
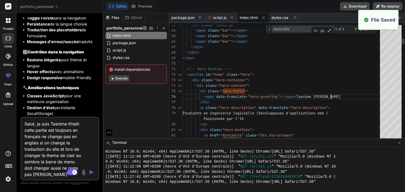
scroll to position [870, 0]
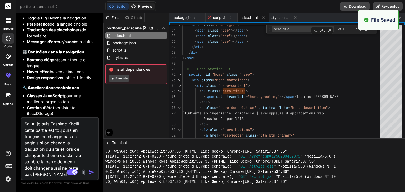
click at [147, 6] on button "Preview" at bounding box center [142, 6] width 26 height 7
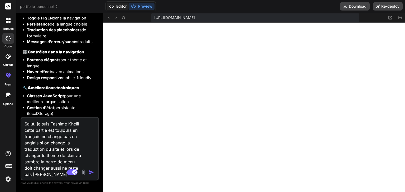
click at [117, 6] on button "Editor" at bounding box center [118, 6] width 22 height 7
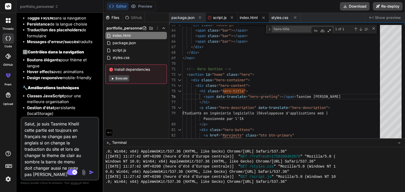
click at [225, 19] on span "script.js" at bounding box center [219, 17] width 13 height 5
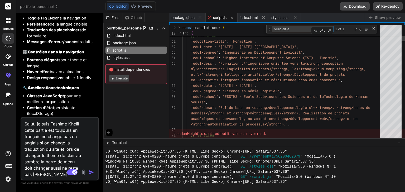
click at [290, 32] on textarea "hero-title" at bounding box center [294, 29] width 44 height 6
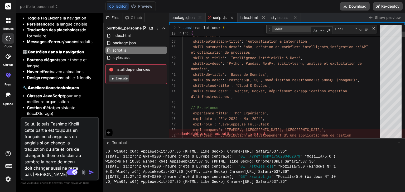
click at [291, 28] on textarea "Salut" at bounding box center [293, 29] width 43 height 6
click at [291, 30] on textarea "Salut" at bounding box center [293, 29] width 43 height 6
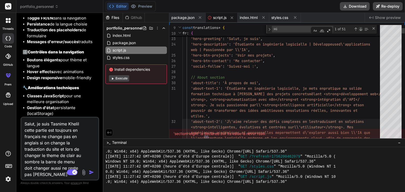
click at [360, 30] on div "Next Match (Enter)" at bounding box center [361, 29] width 4 height 4
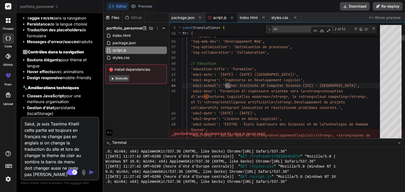
click at [360, 30] on div "Next Match (Enter)" at bounding box center [361, 29] width 4 height 4
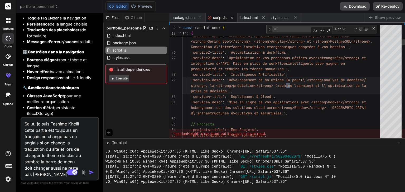
click at [360, 30] on div "Next Match (Enter)" at bounding box center [361, 29] width 4 height 4
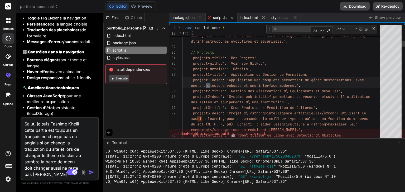
click at [360, 30] on div "Next Match (Enter)" at bounding box center [361, 29] width 4 height 4
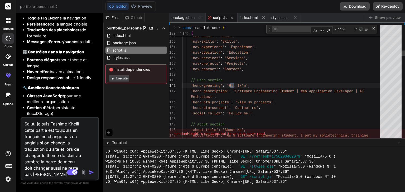
click at [360, 30] on div "Next Match (Enter)" at bounding box center [361, 29] width 4 height 4
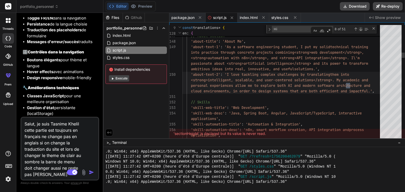
click at [360, 30] on div "Next Match (Enter)" at bounding box center [361, 29] width 4 height 4
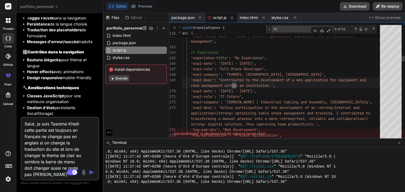
click at [360, 30] on div "Next Match (Enter)" at bounding box center [361, 29] width 4 height 4
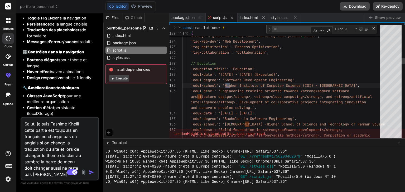
click at [360, 30] on div "Next Match (Enter)" at bounding box center [361, 29] width 4 height 4
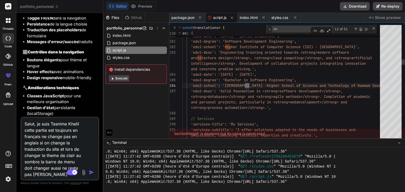
click at [360, 30] on div "Next Match (Enter)" at bounding box center [361, 29] width 4 height 4
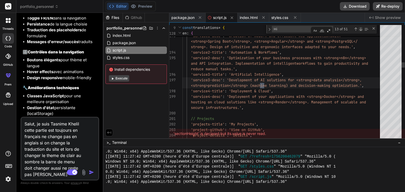
click at [360, 30] on div "Next Match (Enter)" at bounding box center [361, 29] width 4 height 4
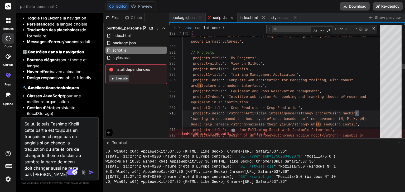
click at [360, 30] on div "Next Match (Enter)" at bounding box center [361, 29] width 4 height 4
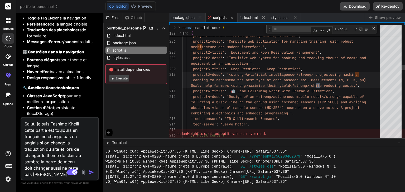
click at [360, 30] on div "Next Match (Enter)" at bounding box center [361, 29] width 4 height 4
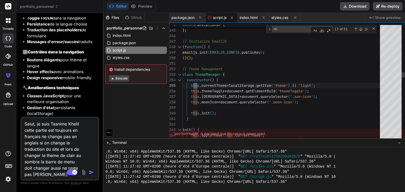
click at [360, 30] on div "Next Match (Enter)" at bounding box center [361, 29] width 4 height 4
click at [294, 28] on textarea "Hi" at bounding box center [293, 29] width 43 height 6
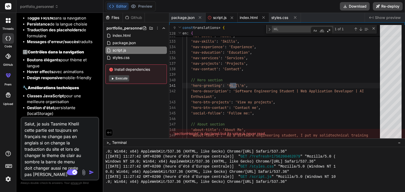
click at [247, 16] on span "index.html" at bounding box center [249, 17] width 18 height 5
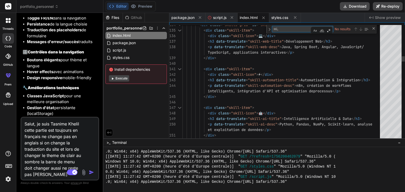
drag, startPoint x: 288, startPoint y: 32, endPoint x: 286, endPoint y: 30, distance: 2.8
click at [286, 30] on textarea "Hi," at bounding box center [293, 29] width 43 height 6
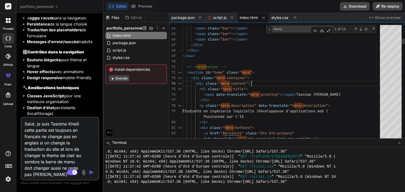
scroll to position [0, 0]
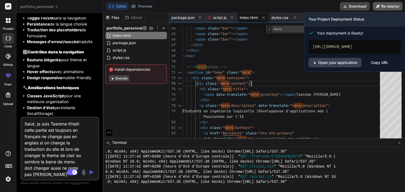
click at [379, 8] on icon at bounding box center [378, 6] width 4 height 4
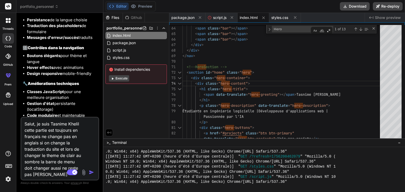
scroll to position [8093, 0]
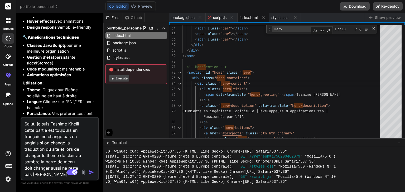
click at [40, 157] on div "Your Project Deployment Status Your deployment is Ready! [URL][DOMAIN_NAME] Ope…" at bounding box center [60, 191] width 75 height 69
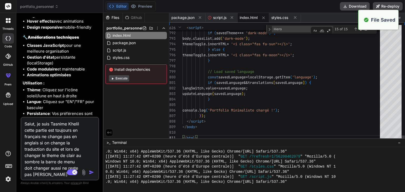
scroll to position [881, 0]
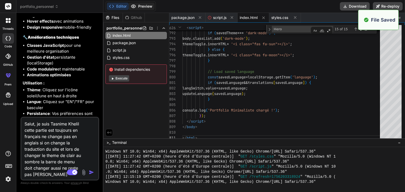
click at [141, 4] on button "Preview" at bounding box center [142, 6] width 26 height 7
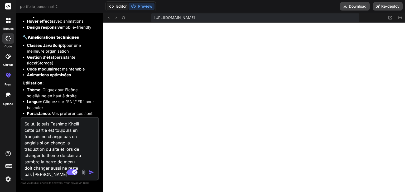
click at [123, 5] on button "Editor" at bounding box center [118, 6] width 22 height 7
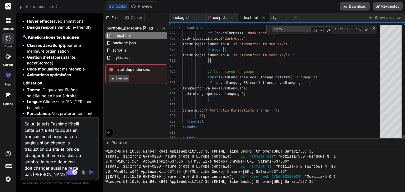
scroll to position [0, 0]
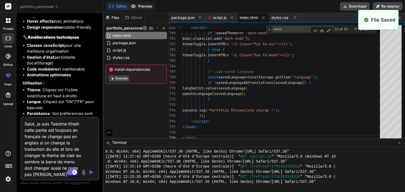
click at [141, 6] on button "Preview" at bounding box center [142, 6] width 26 height 7
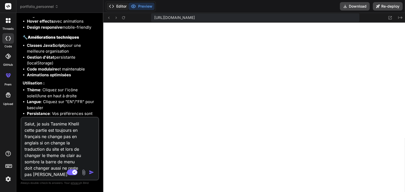
click at [121, 7] on button "Editor" at bounding box center [118, 6] width 22 height 7
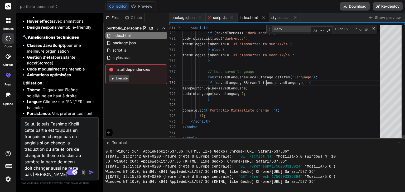
scroll to position [0, 0]
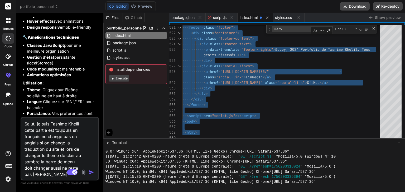
scroll to position [921, 0]
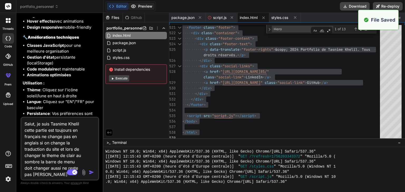
click at [138, 6] on button "Preview" at bounding box center [142, 6] width 26 height 7
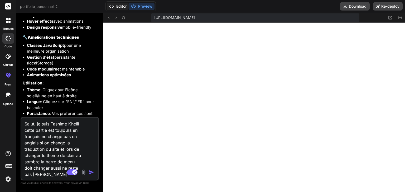
click at [122, 8] on button "Editor" at bounding box center [118, 6] width 22 height 7
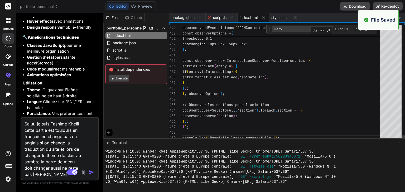
scroll to position [931, 0]
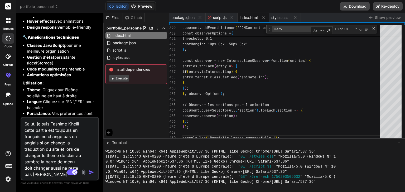
click at [146, 6] on button "Preview" at bounding box center [142, 6] width 26 height 7
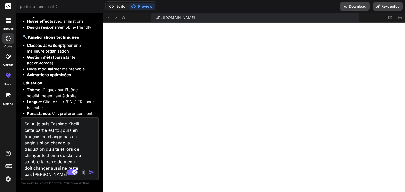
click at [121, 5] on button "Editor" at bounding box center [118, 6] width 22 height 7
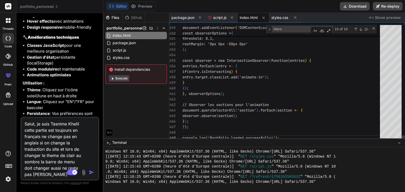
scroll to position [0, 0]
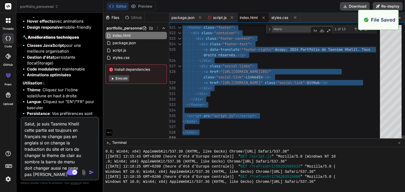
scroll to position [962, 0]
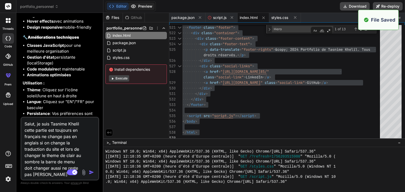
click at [138, 7] on button "Preview" at bounding box center [142, 6] width 26 height 7
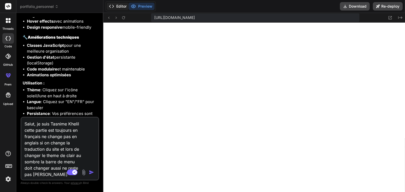
click at [119, 5] on button "Editor" at bounding box center [118, 6] width 22 height 7
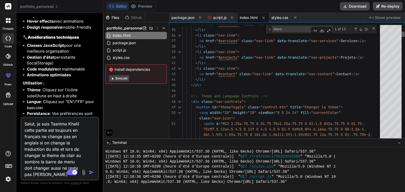
click at [402, 32] on div at bounding box center [403, 34] width 3 height 5
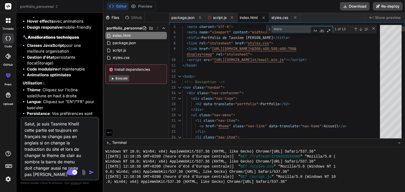
click at [300, 32] on textarea "Hero" at bounding box center [293, 29] width 43 height 6
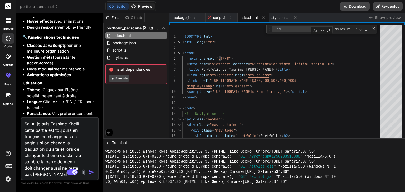
click at [147, 7] on button "Preview" at bounding box center [142, 6] width 26 height 7
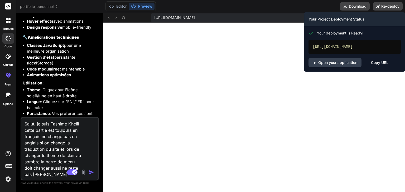
click at [376, 67] on div "Copy URL" at bounding box center [379, 62] width 17 height 9
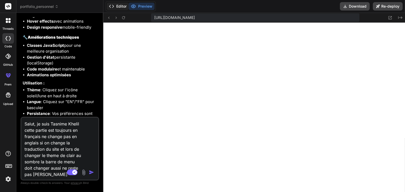
click at [121, 4] on button "Editor" at bounding box center [118, 6] width 22 height 7
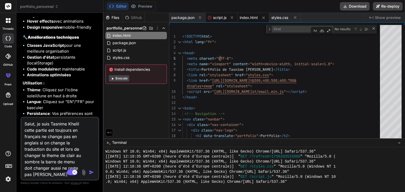
click at [219, 18] on span "script.js" at bounding box center [219, 17] width 13 height 5
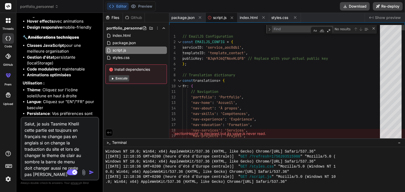
scroll to position [0, 0]
click at [236, 71] on div at bounding box center [282, 70] width 201 height 6
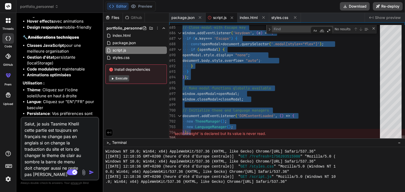
drag, startPoint x: 183, startPoint y: 71, endPoint x: 193, endPoint y: 137, distance: 67.4
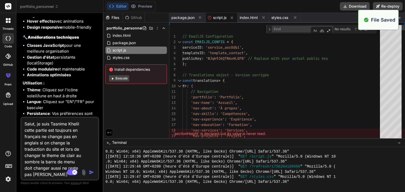
scroll to position [992, 0]
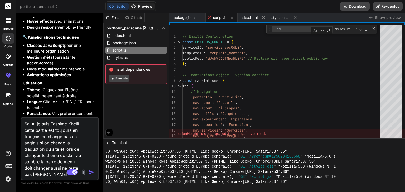
click at [149, 8] on button "Preview" at bounding box center [142, 6] width 26 height 7
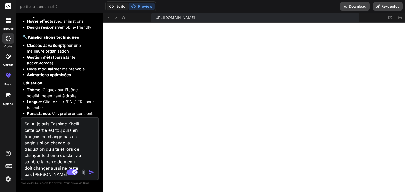
click at [122, 6] on button "Editor" at bounding box center [118, 6] width 22 height 7
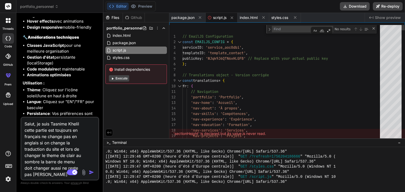
scroll to position [0, 0]
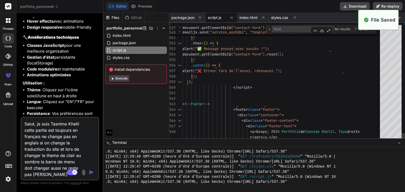
scroll to position [1022, 0]
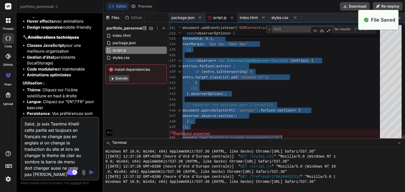
scroll to position [1052, 0]
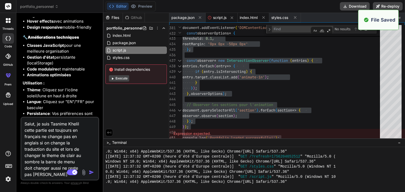
click at [253, 18] on span "index.html" at bounding box center [249, 17] width 18 height 5
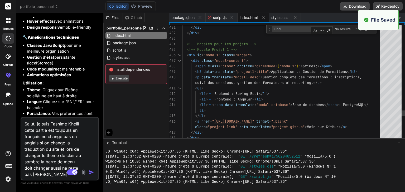
scroll to position [0, 0]
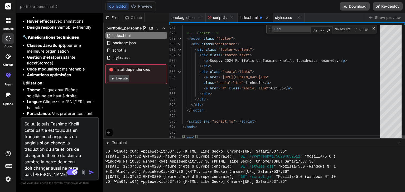
scroll to position [1098, 0]
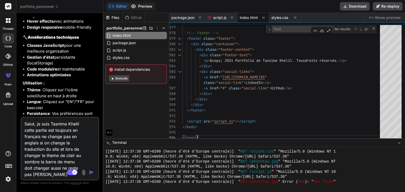
click at [143, 8] on button "Preview" at bounding box center [142, 6] width 26 height 7
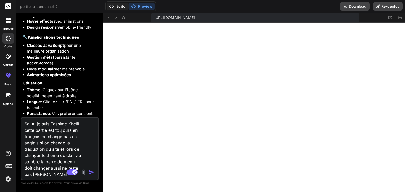
click at [117, 3] on button "Editor" at bounding box center [118, 6] width 22 height 7
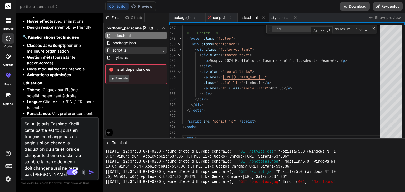
click at [139, 47] on div "script.js" at bounding box center [135, 50] width 61 height 7
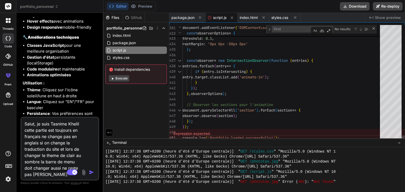
scroll to position [0, 0]
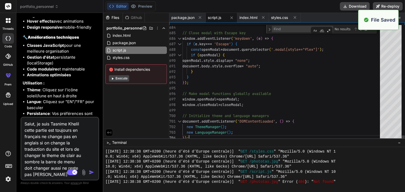
scroll to position [1144, 0]
click at [140, 6] on button "Preview" at bounding box center [142, 6] width 26 height 7
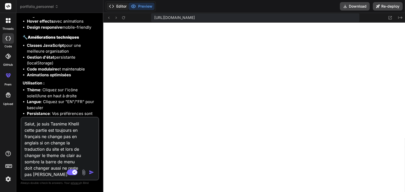
click at [115, 6] on button "Editor" at bounding box center [118, 6] width 22 height 7
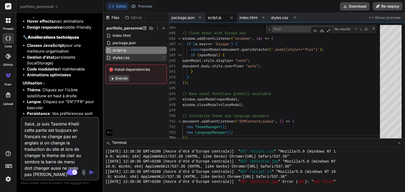
click at [118, 55] on span "styles.css" at bounding box center [121, 58] width 18 height 6
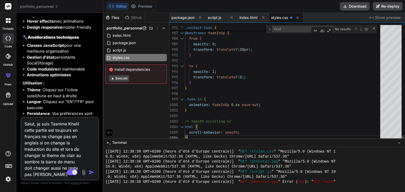
scroll to position [1190, 0]
click at [139, 8] on button "Preview" at bounding box center [142, 6] width 26 height 7
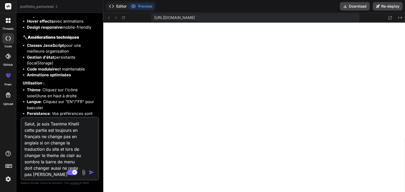
click at [115, 4] on button "Editor" at bounding box center [118, 6] width 22 height 7
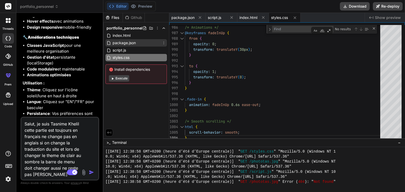
click at [118, 41] on span "package.json" at bounding box center [124, 43] width 24 height 6
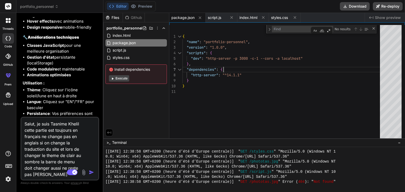
scroll to position [0, 0]
click at [260, 69] on div "{ "name" : "portfolio-personnel" , "version" : "1.0.0" , "scripts" : { "dev" : …" at bounding box center [282, 83] width 201 height 116
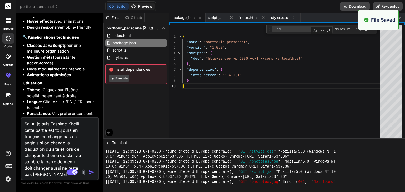
click at [139, 7] on button "Preview" at bounding box center [142, 6] width 26 height 7
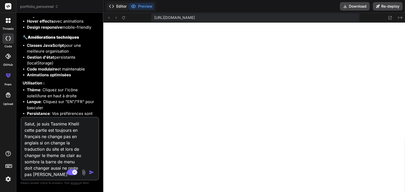
click at [114, 9] on button "Editor" at bounding box center [118, 6] width 22 height 7
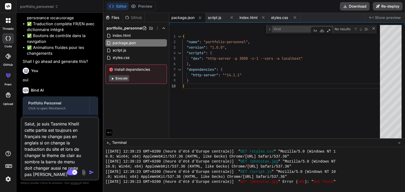
scroll to position [7731, 0]
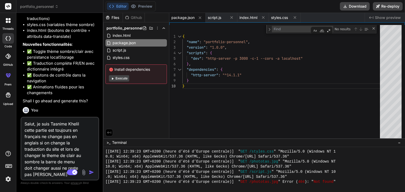
click at [66, 159] on code "index.html" at bounding box center [64, 162] width 25 height 6
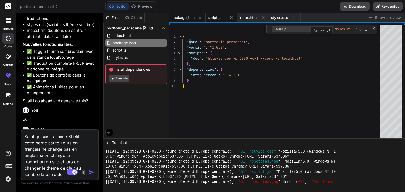
click at [214, 17] on span "script.js" at bounding box center [214, 17] width 13 height 5
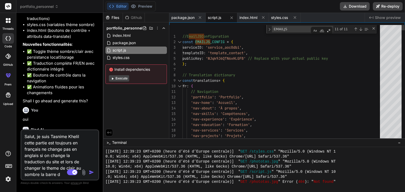
scroll to position [0, 0]
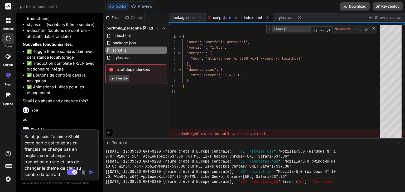
click at [253, 21] on div "index.html" at bounding box center [258, 17] width 32 height 9
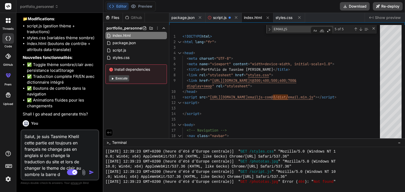
scroll to position [7718, 0]
click at [62, 173] on code "index.html" at bounding box center [64, 176] width 25 height 6
click at [57, 173] on code "index.html" at bounding box center [64, 176] width 25 height 6
click at [78, 154] on div "Portfolio Personnel" at bounding box center [56, 156] width 56 height 5
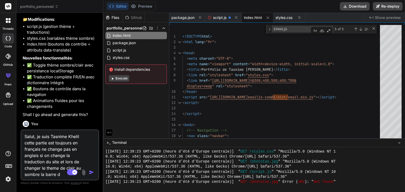
click at [78, 154] on div "Portfolio Personnel" at bounding box center [56, 156] width 56 height 5
click at [70, 154] on div "Portfolio Personnel" at bounding box center [56, 156] width 56 height 5
click at [55, 160] on div "Click to open Workbench" at bounding box center [56, 162] width 56 height 4
click at [90, 155] on div at bounding box center [93, 159] width 8 height 8
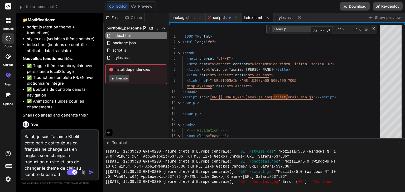
click at [90, 155] on div at bounding box center [93, 159] width 8 height 8
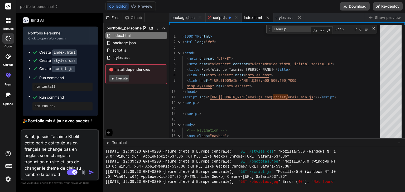
scroll to position [7842, 0]
click at [141, 10] on button "Preview" at bounding box center [142, 6] width 26 height 7
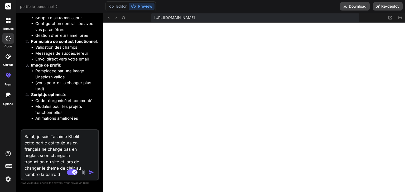
scroll to position [7399, 0]
click at [122, 5] on button "Editor" at bounding box center [118, 6] width 22 height 7
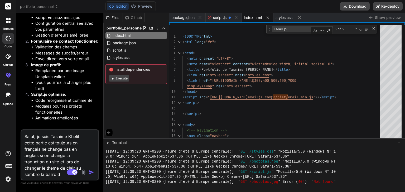
click at [252, 17] on span "index.html" at bounding box center [253, 17] width 18 height 5
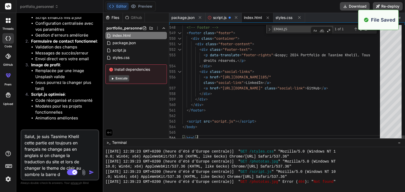
scroll to position [1265, 0]
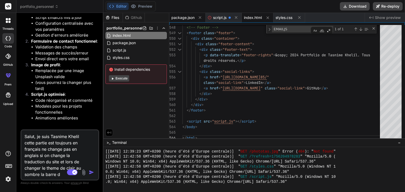
click at [177, 16] on span "package.json" at bounding box center [182, 17] width 23 height 5
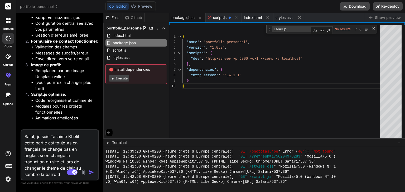
scroll to position [0, 0]
click at [229, 59] on div "{ "name" : "portfolio-personnel" , "version" : "1.0.0" , "scripts" : { "dev" : …" at bounding box center [282, 83] width 201 height 116
click at [227, 18] on div "script.js" at bounding box center [224, 17] width 36 height 9
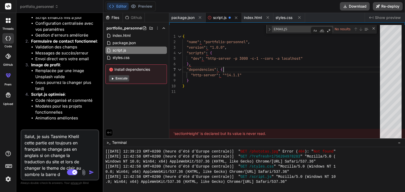
click at [231, 65] on div "{ "name" : "portfolio-personnel" , "version" : "1.0.0" , "scripts" : { "dev" : …" at bounding box center [282, 83] width 201 height 116
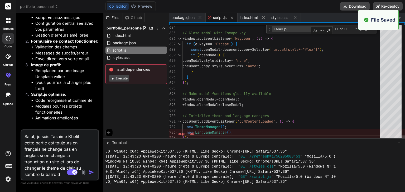
scroll to position [1296, 0]
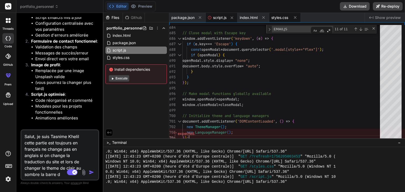
click at [276, 16] on span "styles.css" at bounding box center [279, 17] width 17 height 5
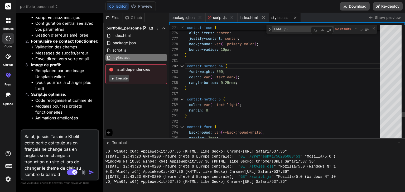
scroll to position [0, 0]
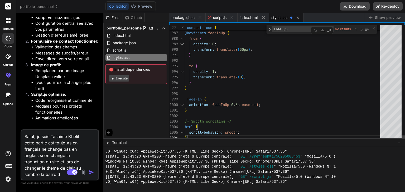
scroll to position [1326, 0]
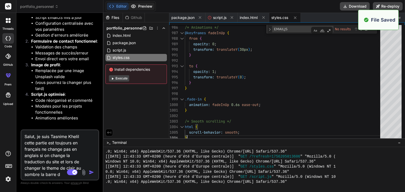
click at [143, 5] on button "Preview" at bounding box center [142, 6] width 26 height 7
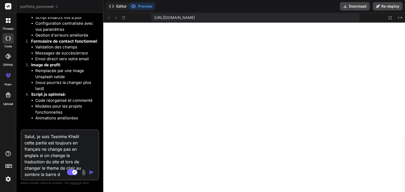
click at [122, 8] on button "Editor" at bounding box center [118, 6] width 22 height 7
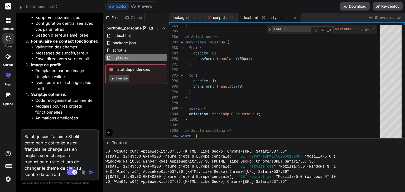
click at [252, 18] on span "index.html" at bounding box center [249, 17] width 18 height 5
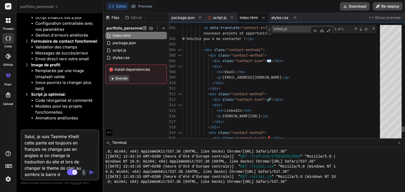
click at [402, 129] on div at bounding box center [403, 129] width 3 height 5
click at [403, 132] on div at bounding box center [403, 129] width 3 height 5
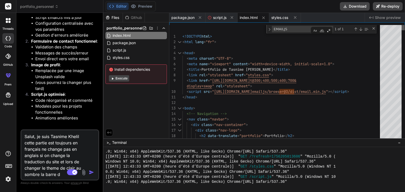
click at [405, 25] on div at bounding box center [403, 27] width 3 height 5
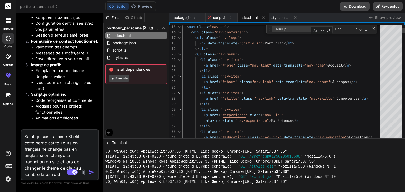
click at [297, 31] on textarea "EMAILJS" at bounding box center [293, 29] width 43 height 6
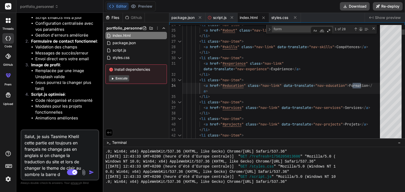
click at [361, 29] on div "Next Match (Enter)" at bounding box center [361, 29] width 4 height 4
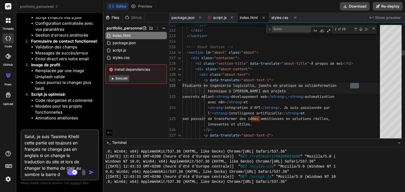
click at [361, 29] on div "Next Match (Enter)" at bounding box center [361, 29] width 4 height 4
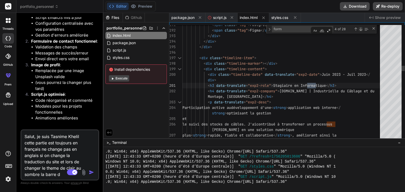
click at [361, 29] on div "Next Match (Enter)" at bounding box center [361, 29] width 4 height 4
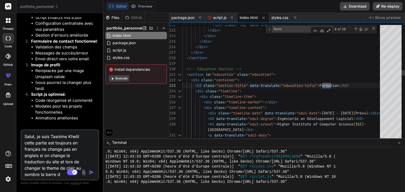
click at [361, 29] on div "Next Match (Enter)" at bounding box center [361, 29] width 4 height 4
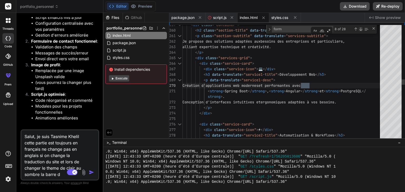
click at [361, 29] on div "Next Match (Enter)" at bounding box center [361, 29] width 4 height 4
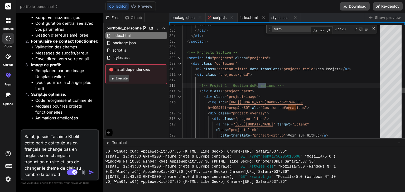
click at [361, 29] on div "Next Match (Enter)" at bounding box center [361, 29] width 4 height 4
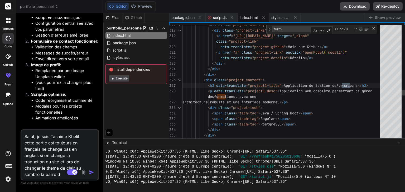
click at [361, 29] on div "Next Match (Enter)" at bounding box center [361, 29] width 4 height 4
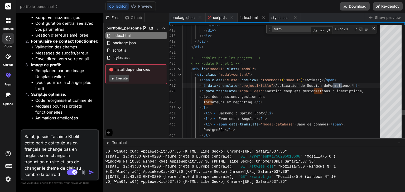
click at [361, 29] on div "Next Match (Enter)" at bounding box center [361, 29] width 4 height 4
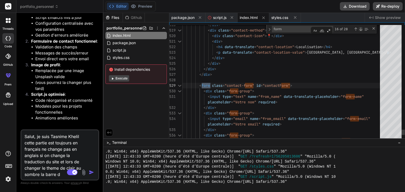
click at [361, 29] on div "Next Match (Enter)" at bounding box center [361, 29] width 4 height 4
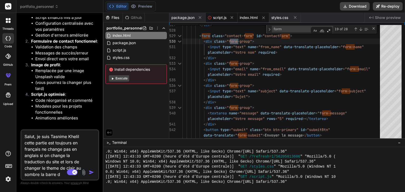
click at [226, 17] on span "script.js" at bounding box center [219, 17] width 13 height 5
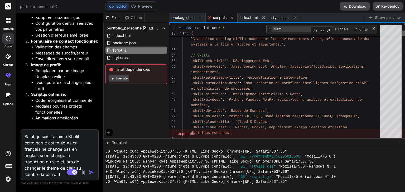
click at [404, 31] on div at bounding box center [403, 33] width 3 height 5
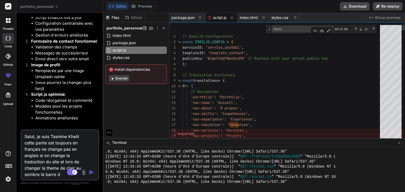
click at [143, 6] on button "Preview" at bounding box center [142, 6] width 26 height 7
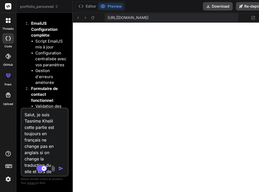
scroll to position [1746, 0]
click at [46, 133] on textarea "Salut, je suis Tasnime Khelil cette partie est toujours en français ne change p…" at bounding box center [40, 141] width 38 height 65
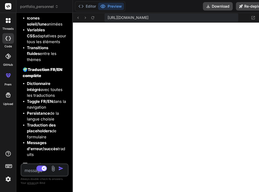
scroll to position [14130, 0]
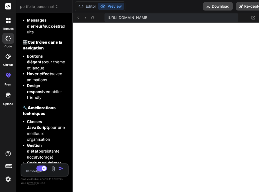
click at [30, 170] on textarea at bounding box center [40, 169] width 38 height 9
paste textarea "Failed to load resource: the server responded with a status of 404 ()"
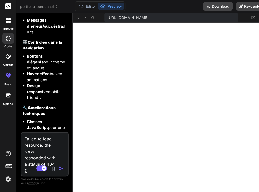
click at [46, 144] on textarea "Failed to load resource: the server responded with a status of 404 ()" at bounding box center [40, 153] width 38 height 41
paste textarea "[DOMAIN_NAME][URL]"
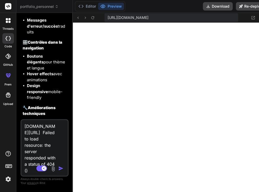
click at [46, 138] on textarea "[DOMAIN_NAME][URL] Failed to load resource: the server responded with a status …" at bounding box center [40, 147] width 38 height 54
click at [47, 170] on div "Agent Mode. When this toggle is activated, AI automatically makes decisions, re…" at bounding box center [50, 169] width 30 height 6
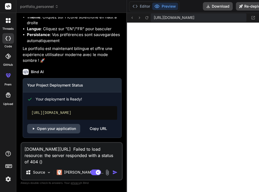
scroll to position [5551, 0]
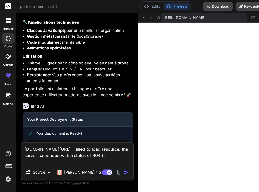
drag, startPoint x: 72, startPoint y: 105, endPoint x: 125, endPoint y: 101, distance: 53.9
click at [125, 101] on div "Bind AI Web Search Created with Pixso. Code Generator You hello Bind AI Hello! …" at bounding box center [77, 103] width 122 height 180
click at [80, 165] on textarea "[DOMAIN_NAME][URL] Failed to load resource: the server responded with a status …" at bounding box center [77, 154] width 112 height 22
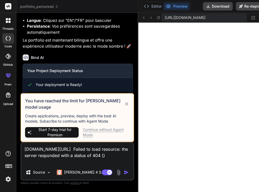
click at [124, 100] on div "You have reached the limit for [PERSON_NAME] model usage" at bounding box center [77, 104] width 104 height 13
click at [125, 104] on icon at bounding box center [127, 104] width 6 height 6
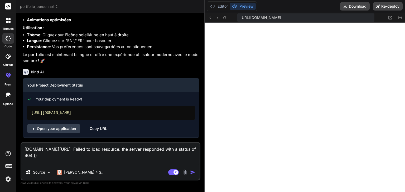
scroll to position [3641, 0]
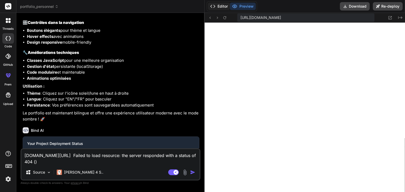
click at [222, 7] on button "Editor" at bounding box center [219, 6] width 22 height 7
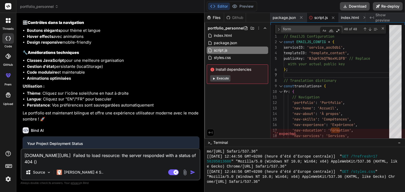
click at [321, 18] on span "script.js" at bounding box center [320, 17] width 13 height 5
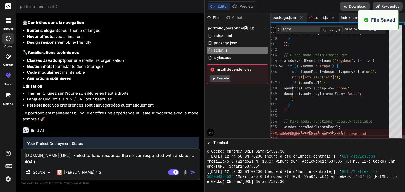
scroll to position [1792, 0]
click at [249, 6] on button "Preview" at bounding box center [243, 6] width 26 height 7
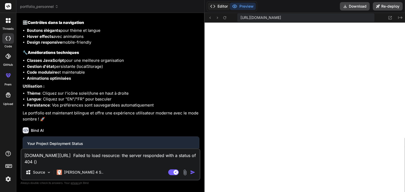
click at [224, 5] on button "Editor" at bounding box center [219, 6] width 22 height 7
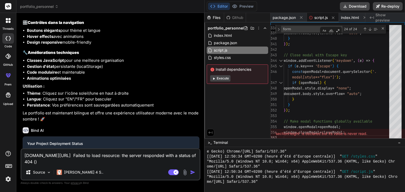
click at [318, 16] on span "script.js" at bounding box center [320, 17] width 13 height 5
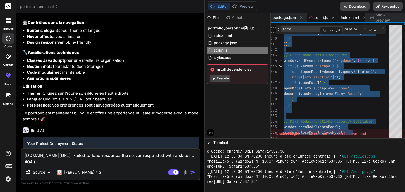
click at [352, 16] on span "index.html" at bounding box center [350, 17] width 18 height 5
